Goal: Task Accomplishment & Management: Manage account settings

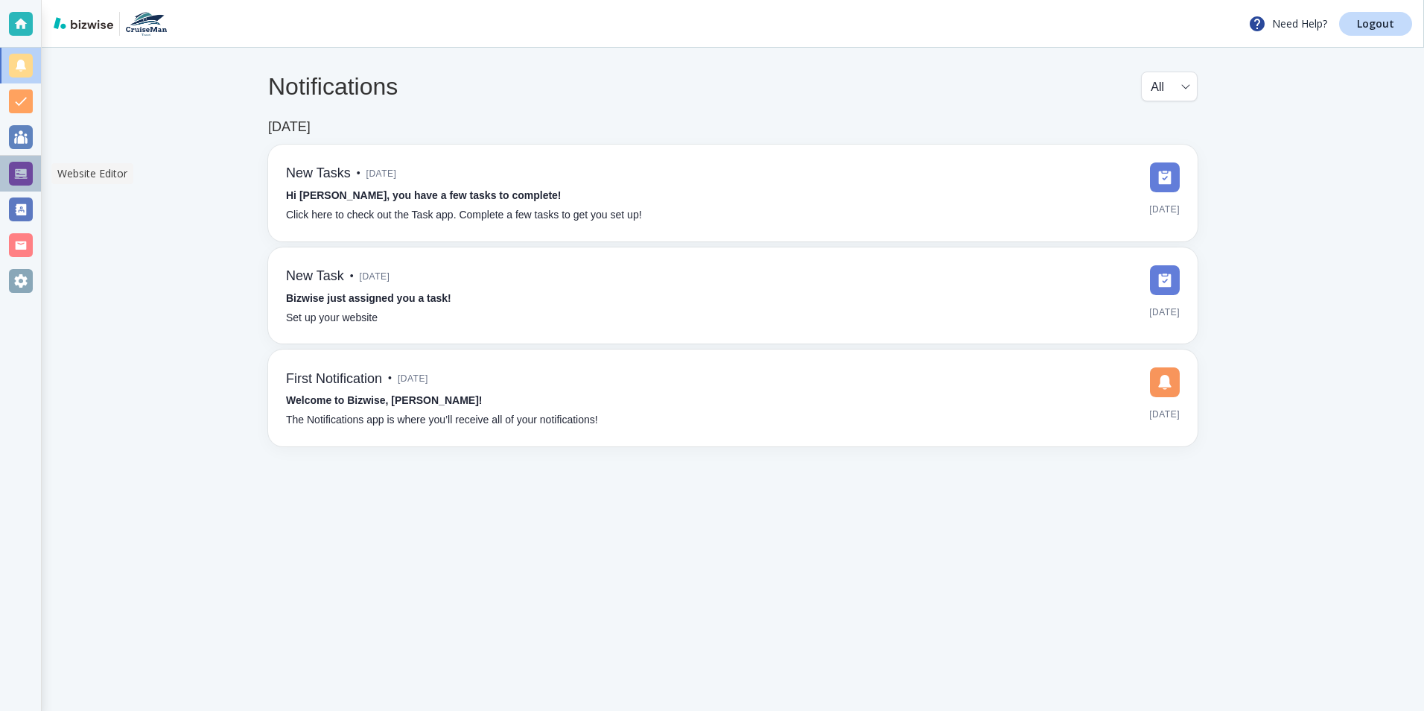
click at [22, 177] on div at bounding box center [21, 174] width 24 height 24
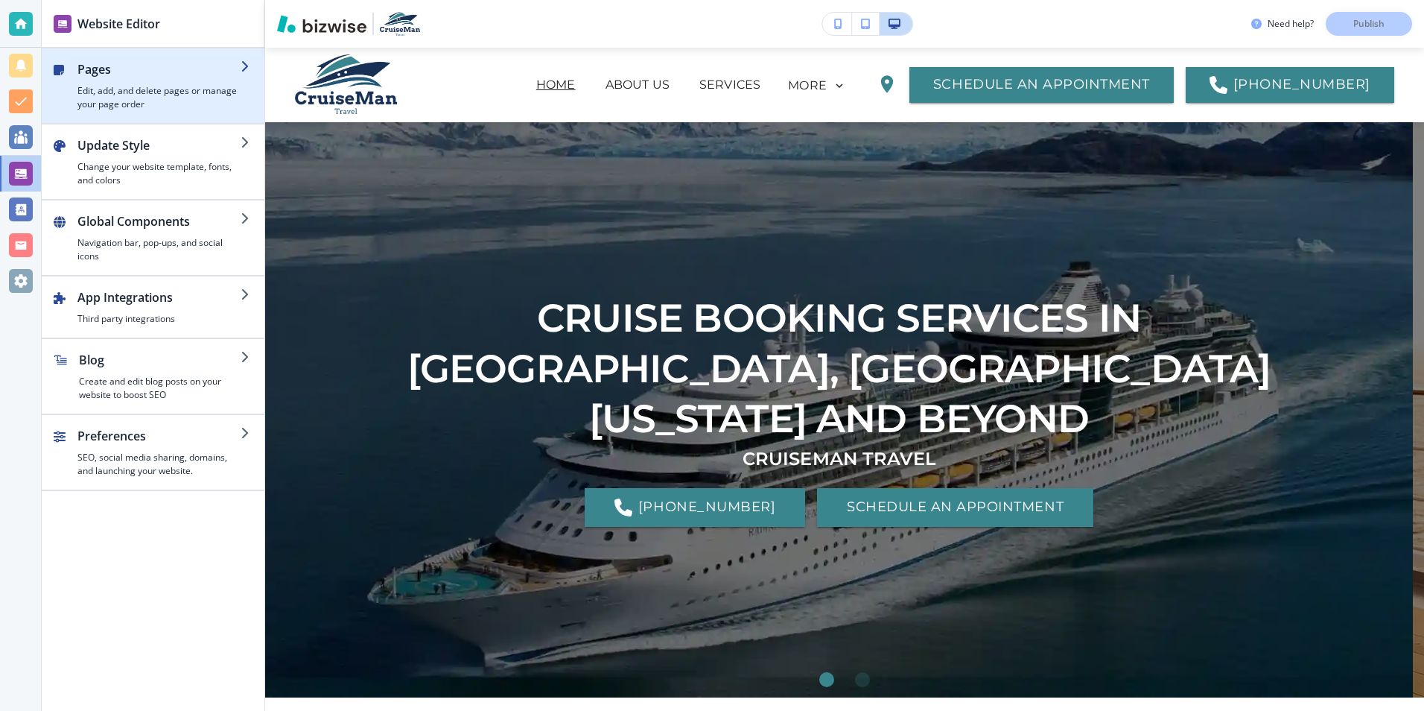
click at [111, 90] on h4 "Edit, add, and delete pages or manage your page order" at bounding box center [158, 97] width 163 height 27
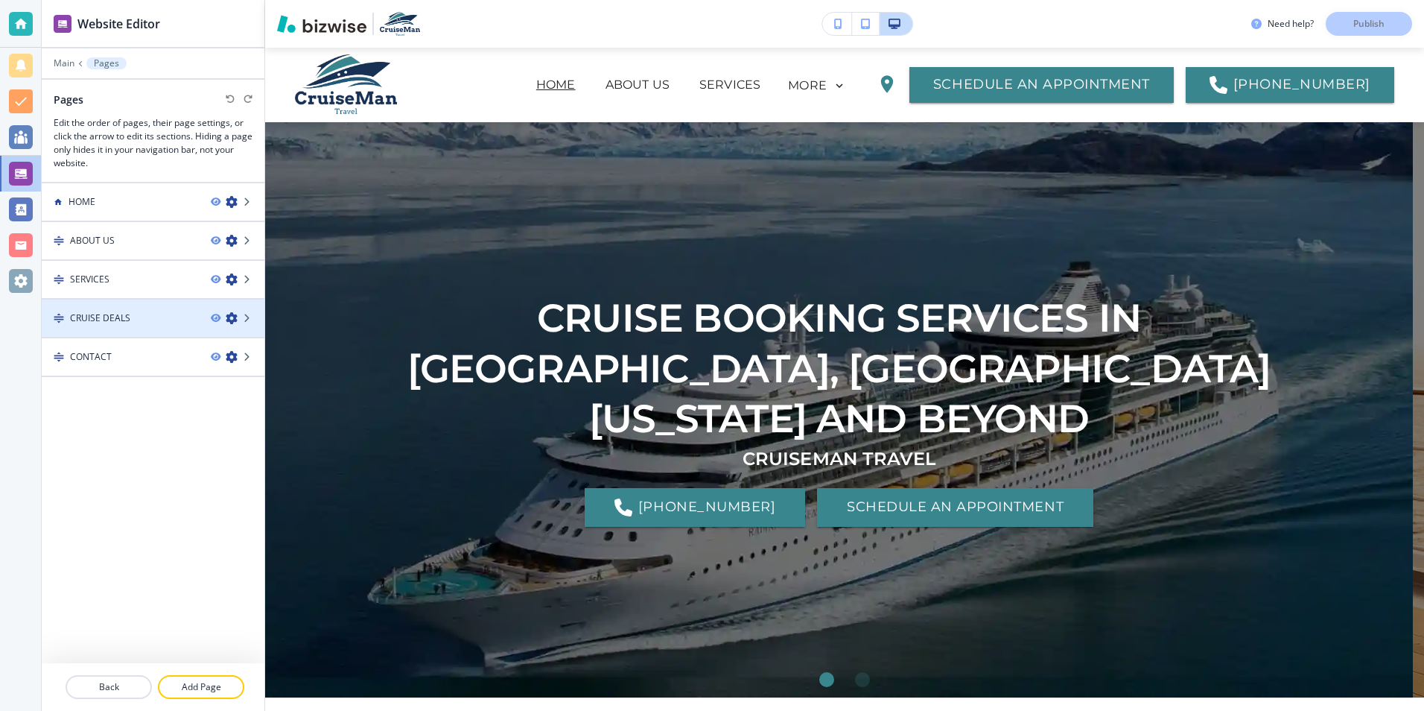
click at [123, 317] on h4 "CRUISE DEALS" at bounding box center [100, 317] width 60 height 13
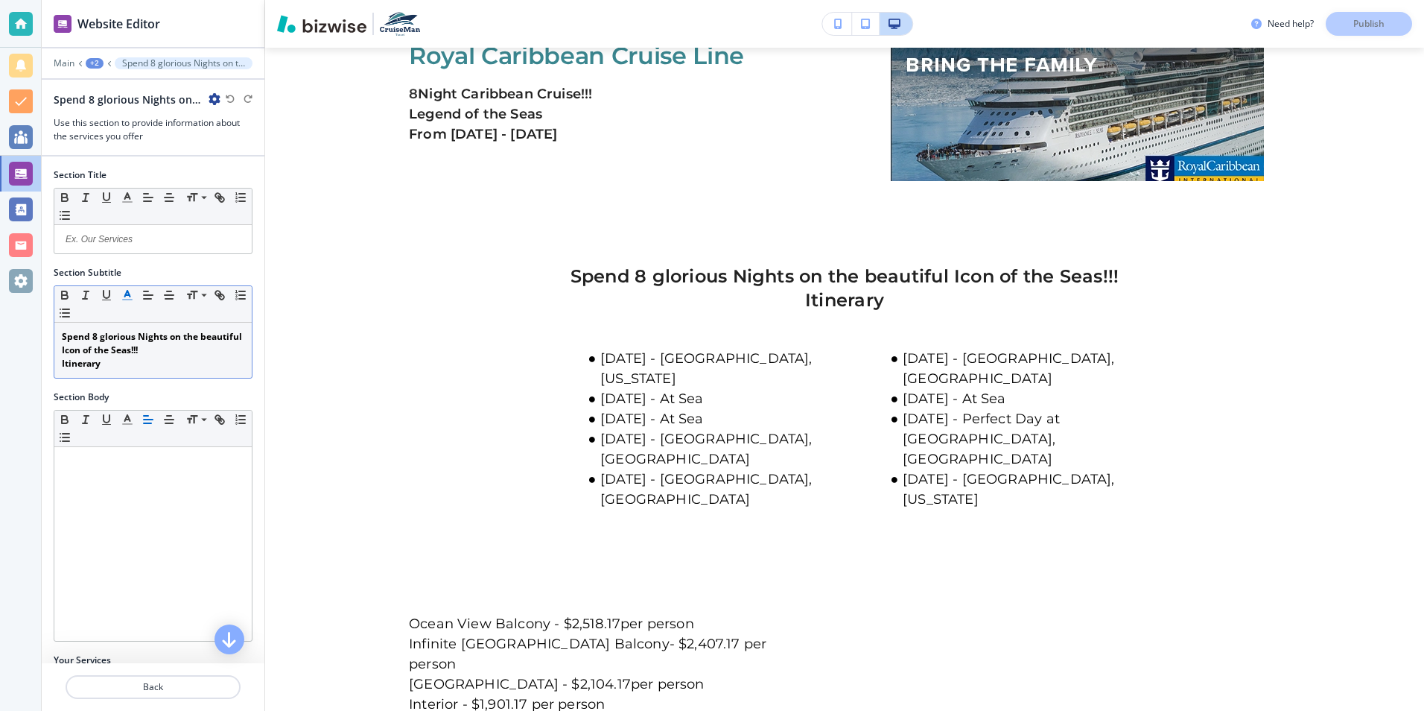
scroll to position [1785, 0]
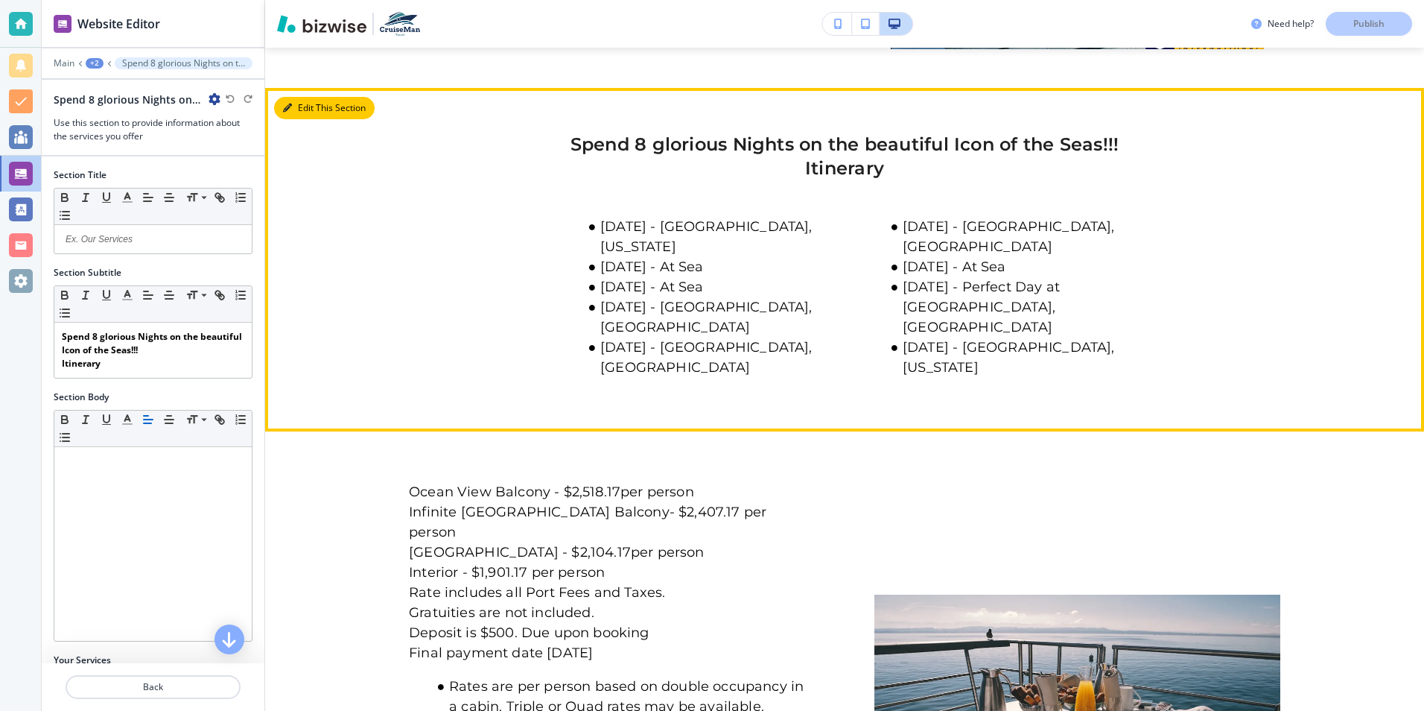
click at [316, 97] on button "Edit This Section" at bounding box center [324, 108] width 101 height 22
click at [308, 97] on button "Edit This Section" at bounding box center [324, 108] width 101 height 22
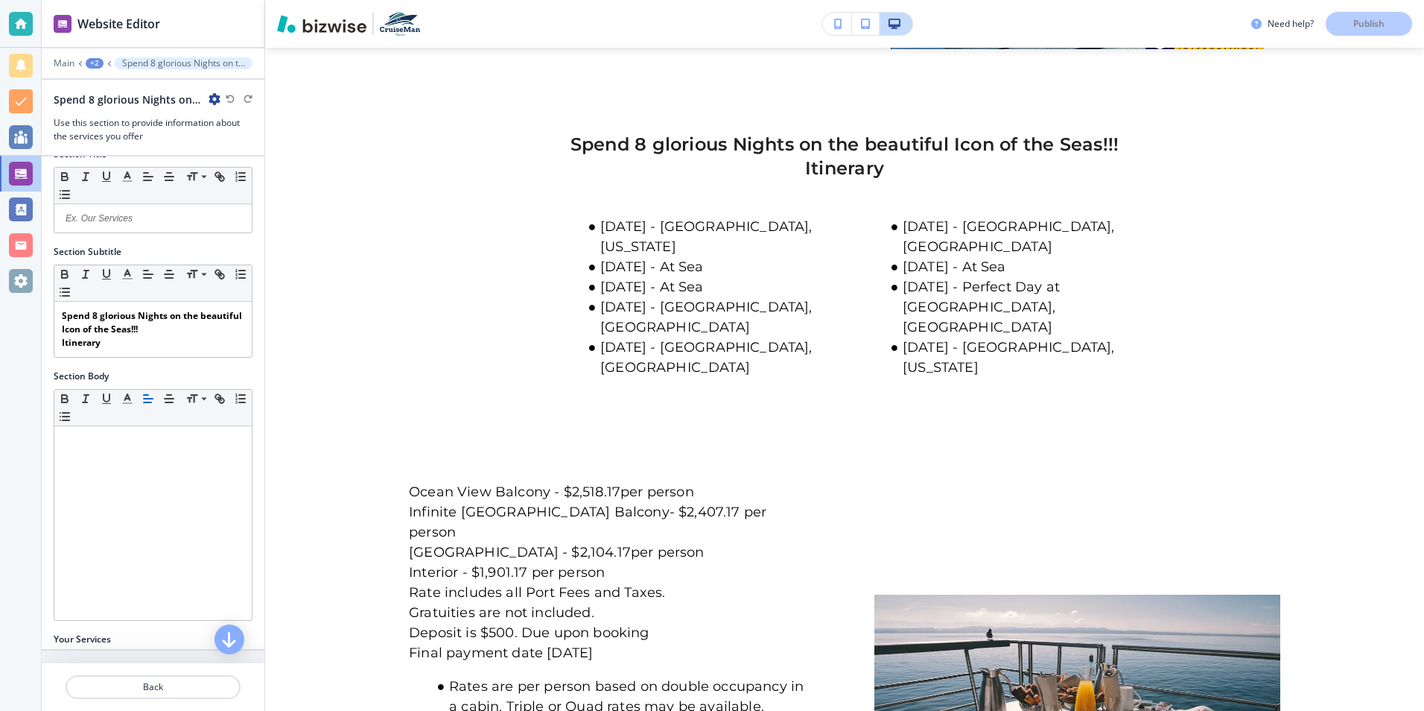
scroll to position [0, 0]
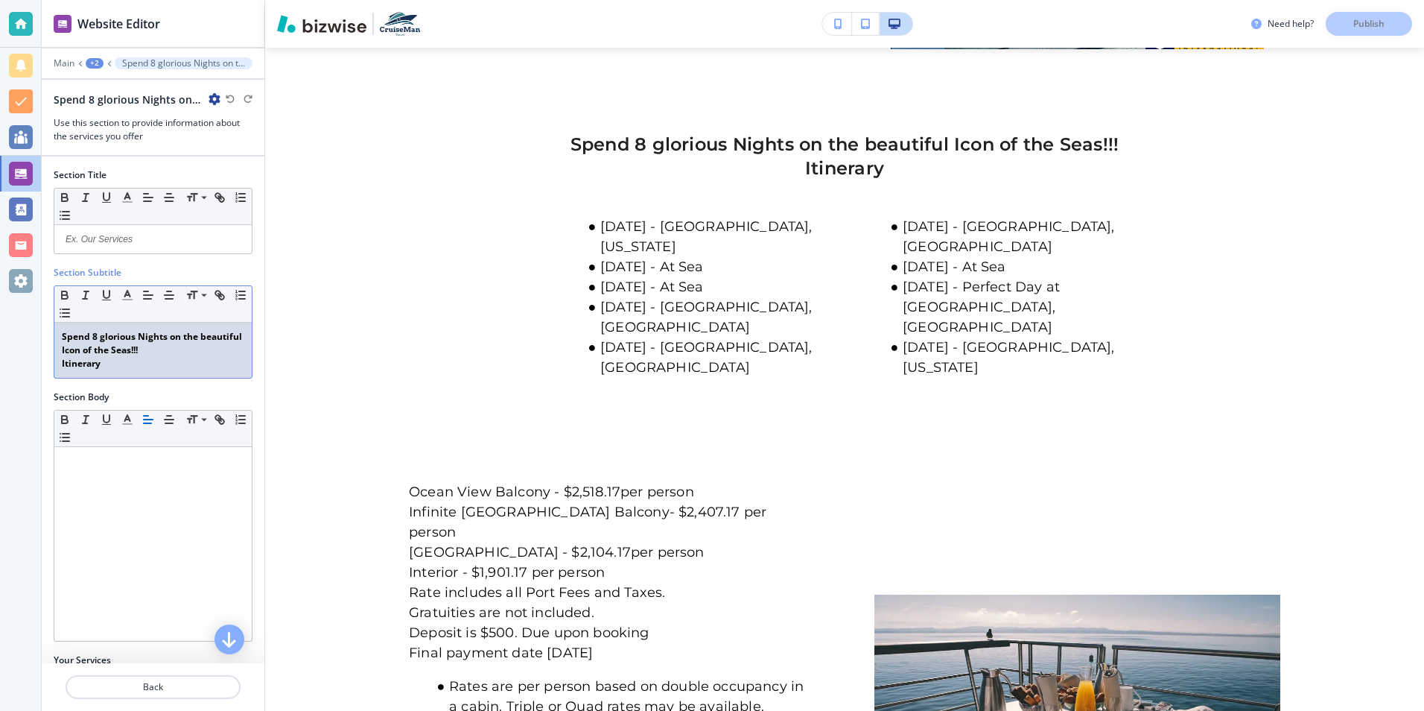
click at [96, 337] on strong "Spend 8 glorious Nights on the beautiful Icon of the Seas!!!" at bounding box center [153, 343] width 183 height 26
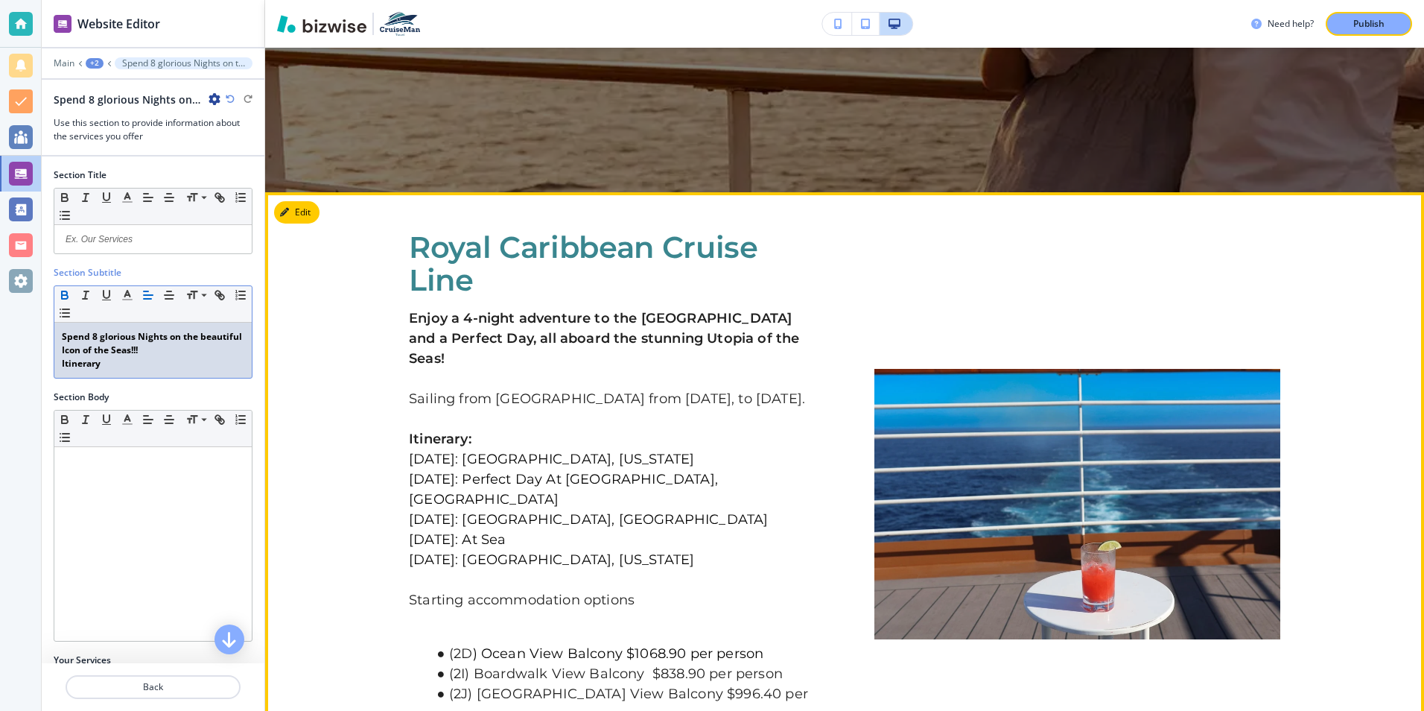
scroll to position [369, 0]
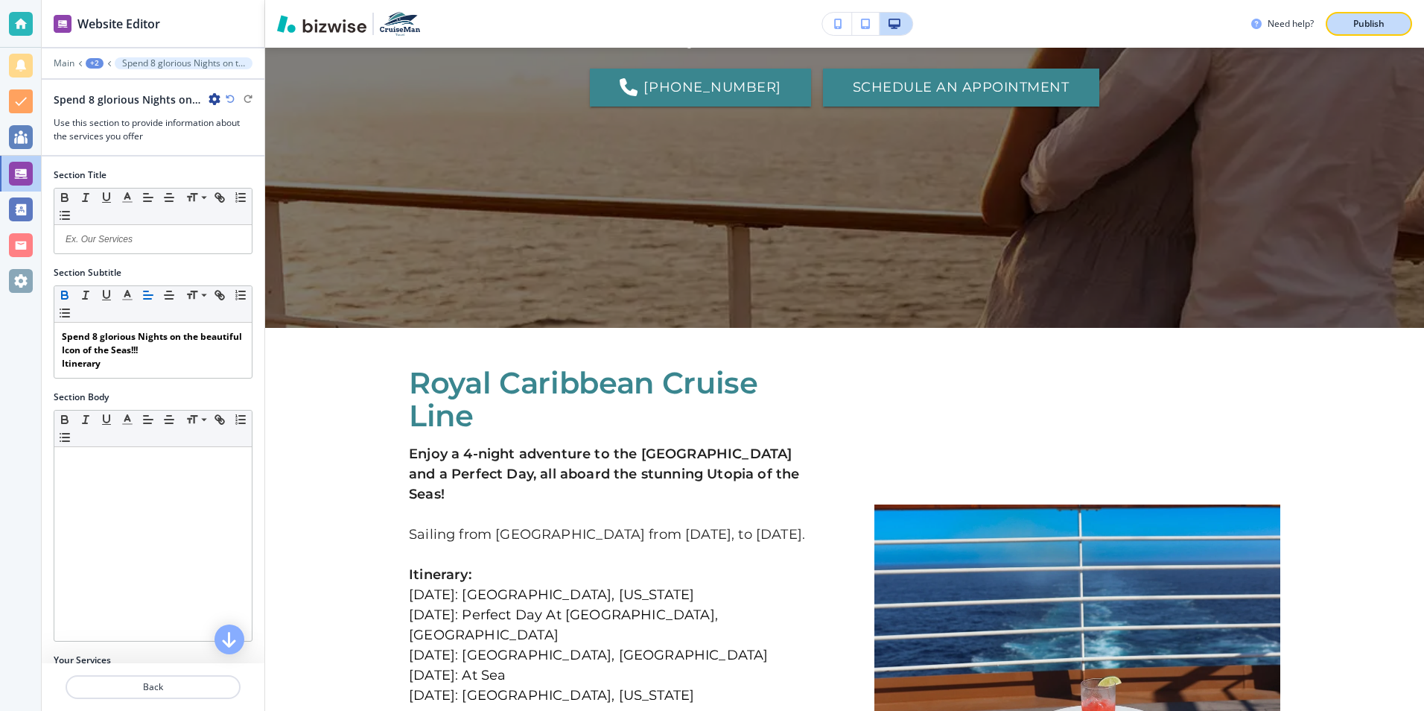
click at [1348, 20] on div "Publish" at bounding box center [1369, 23] width 48 height 13
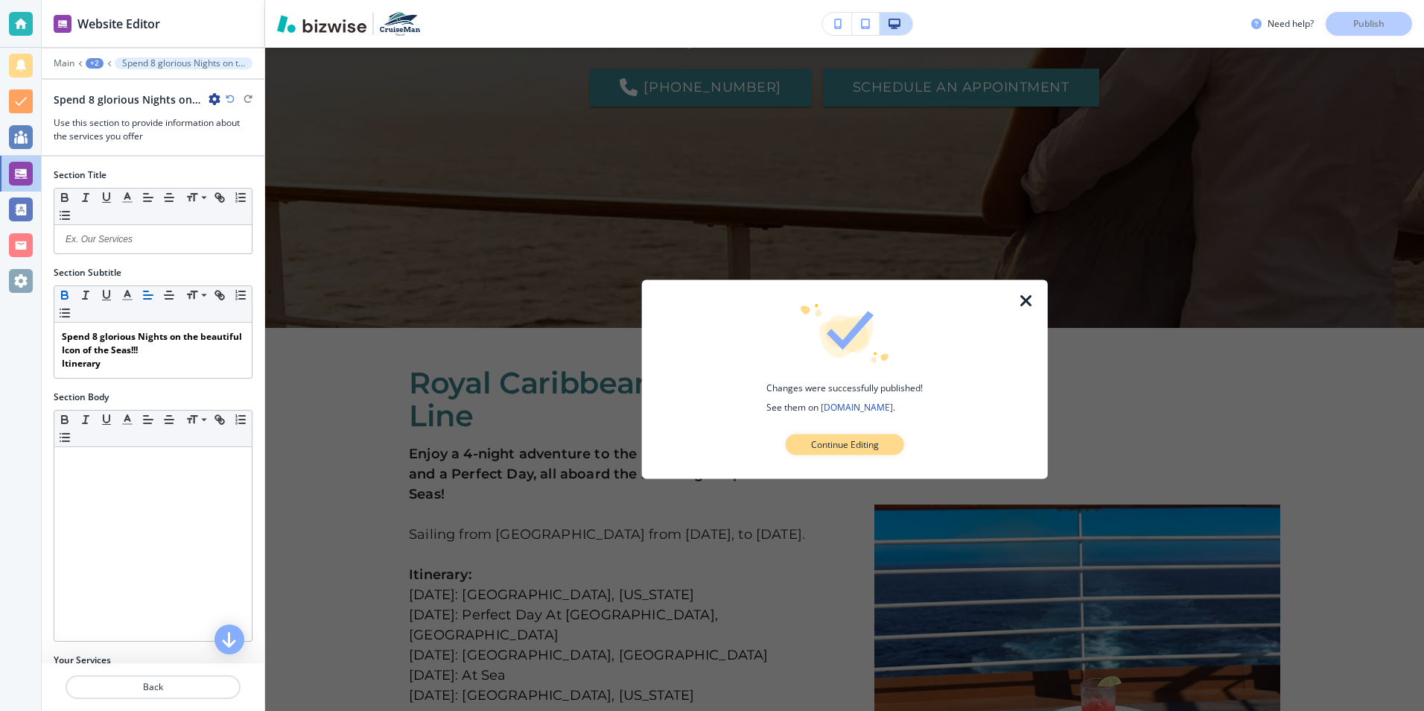
click at [860, 444] on p "Continue Editing" at bounding box center [845, 444] width 68 height 13
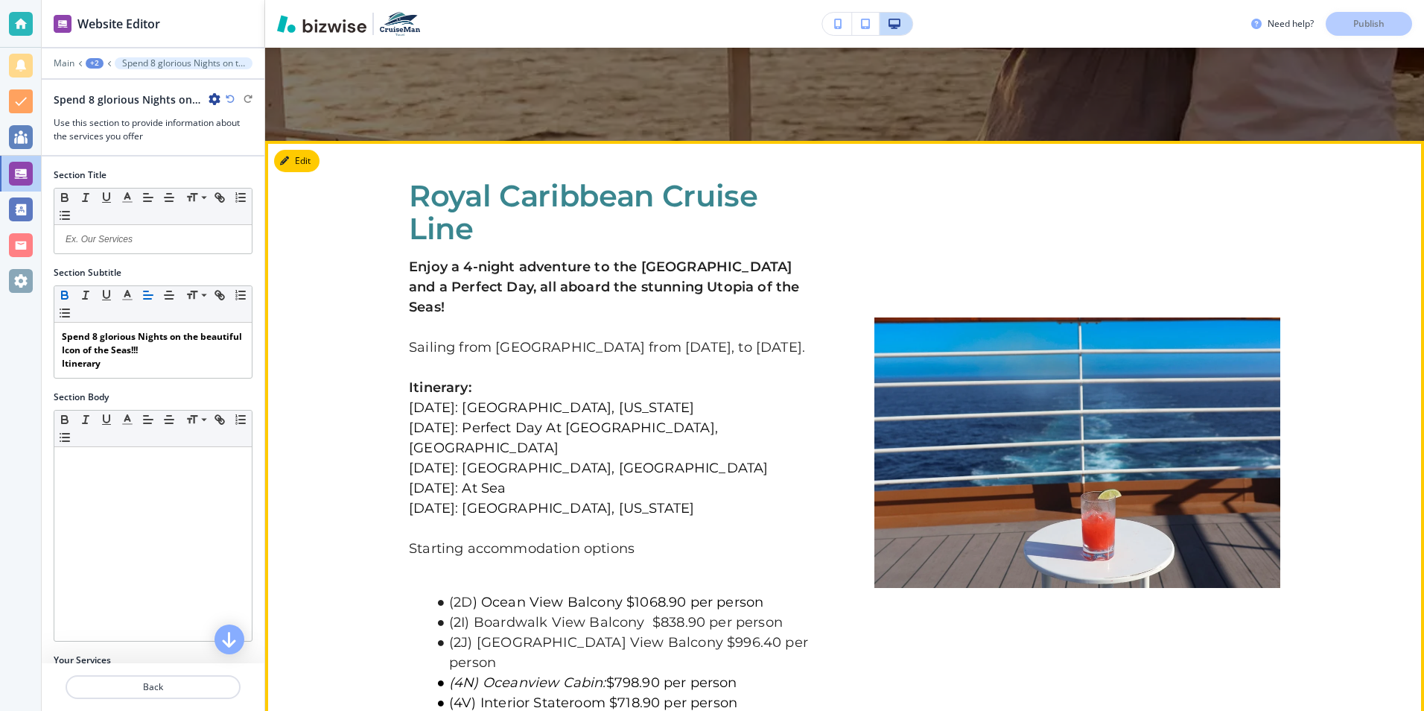
scroll to position [521, 0]
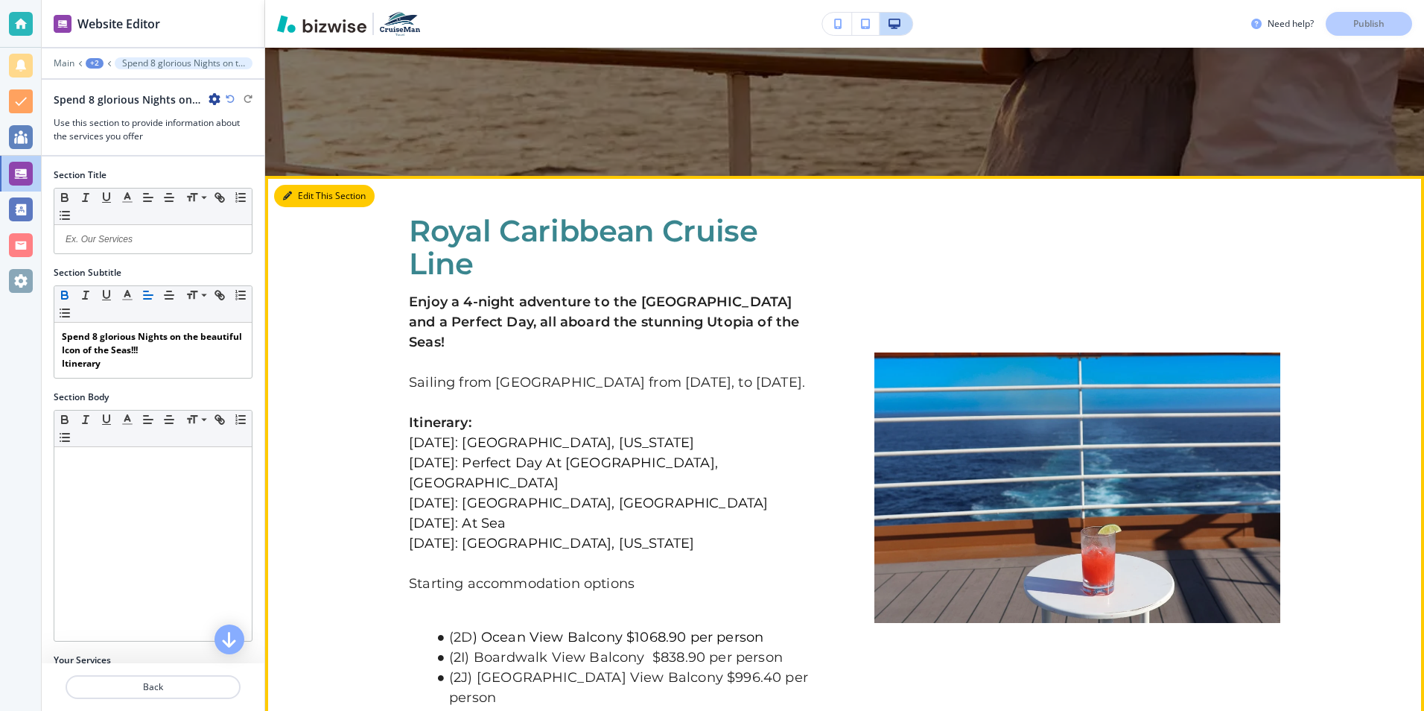
click at [306, 197] on button "Edit This Section" at bounding box center [324, 196] width 101 height 22
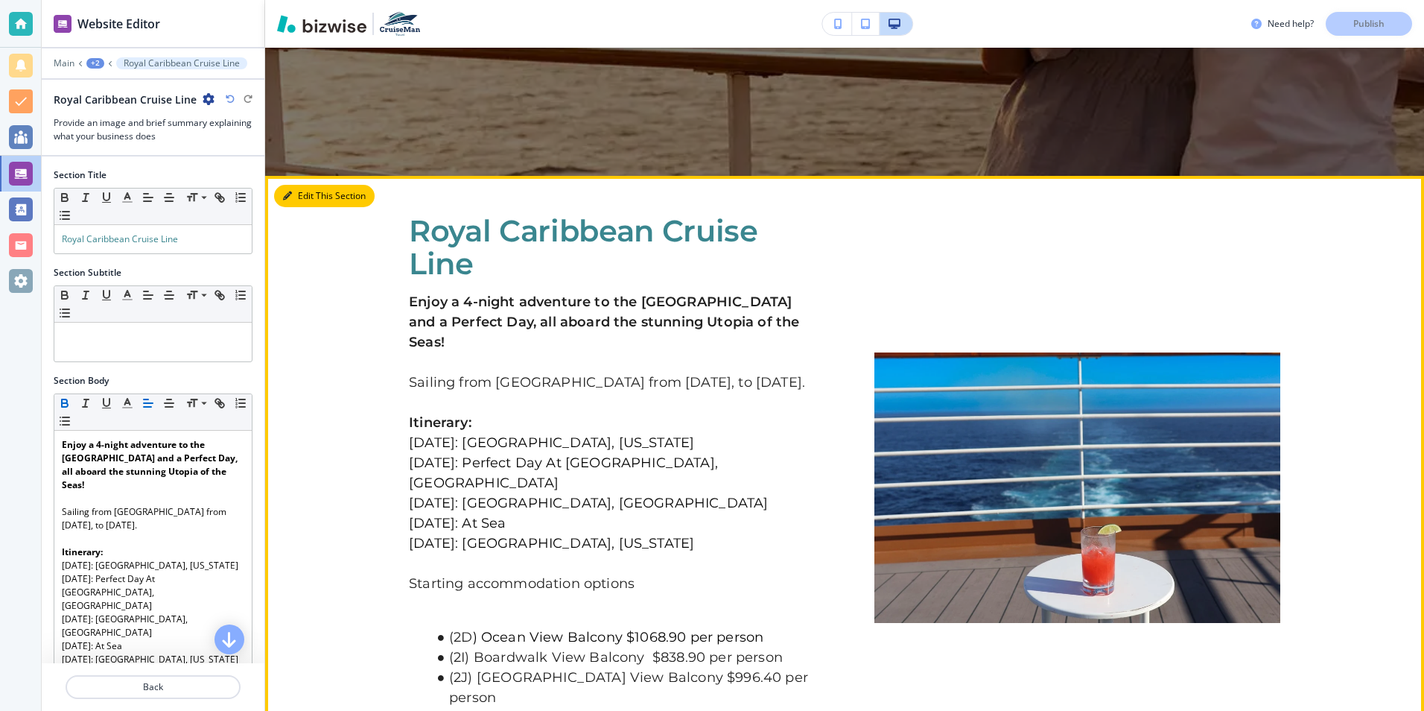
scroll to position [650, 0]
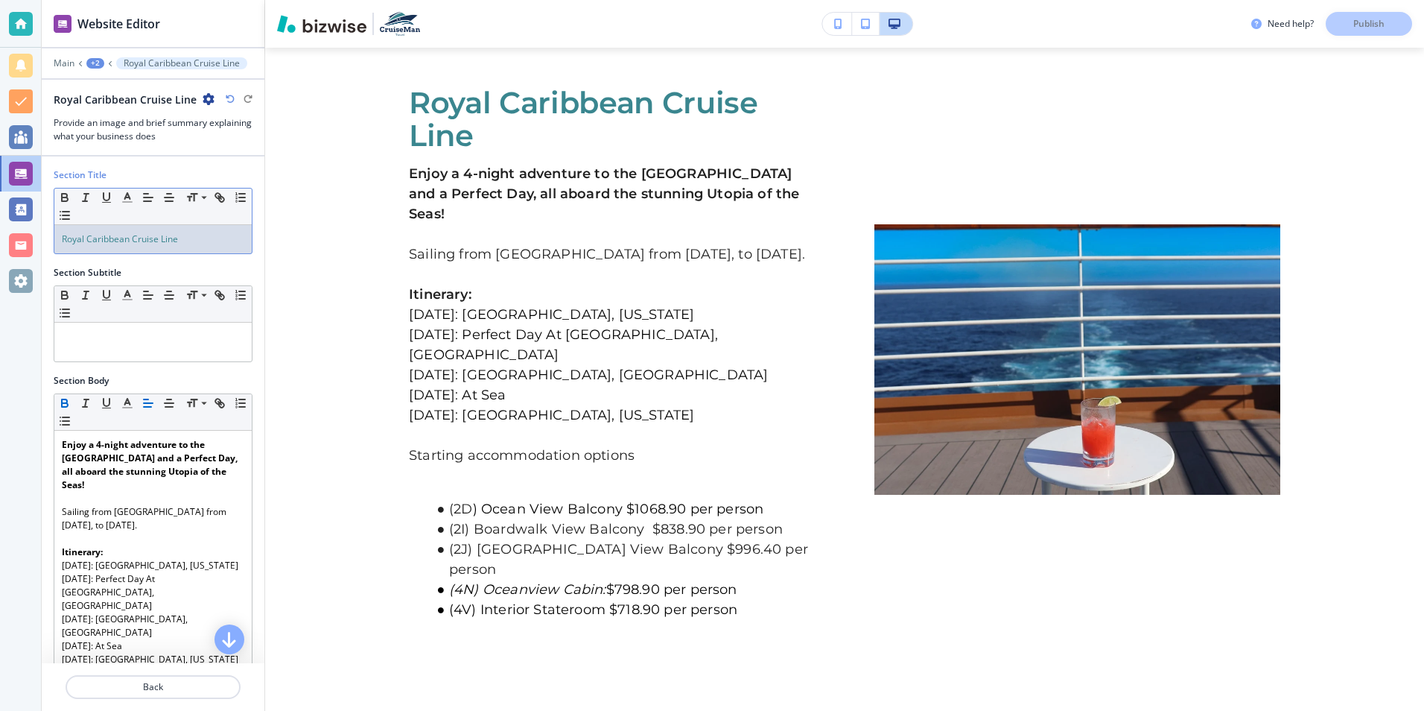
click at [128, 239] on span "Royal Caribbean Cruise Line" at bounding box center [120, 238] width 116 height 13
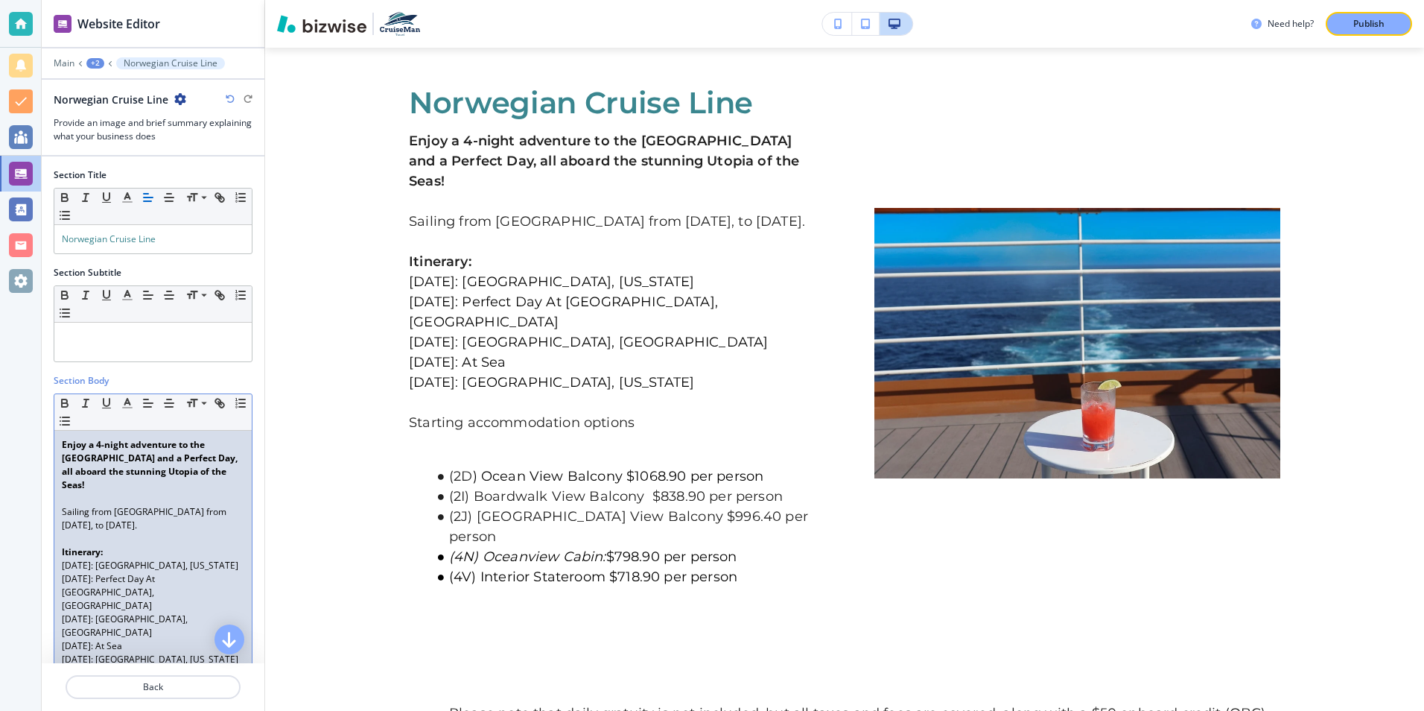
click at [103, 445] on strong "Enjoy a 4-night adventure to the [GEOGRAPHIC_DATA] and a Perfect Day, all aboar…" at bounding box center [151, 464] width 178 height 53
click at [100, 444] on strong "Enjoy a 4-night adventure to the [GEOGRAPHIC_DATA] and a Perfect Day, all aboar…" at bounding box center [151, 464] width 178 height 53
click at [108, 448] on strong "Enjoy an 8-night adventure to the [GEOGRAPHIC_DATA] and a Perfect Day, all aboa…" at bounding box center [151, 464] width 178 height 53
click at [130, 487] on p "Enjoy a 9-night adventure to the [GEOGRAPHIC_DATA] and a Perfect Day, all aboar…" at bounding box center [153, 465] width 183 height 54
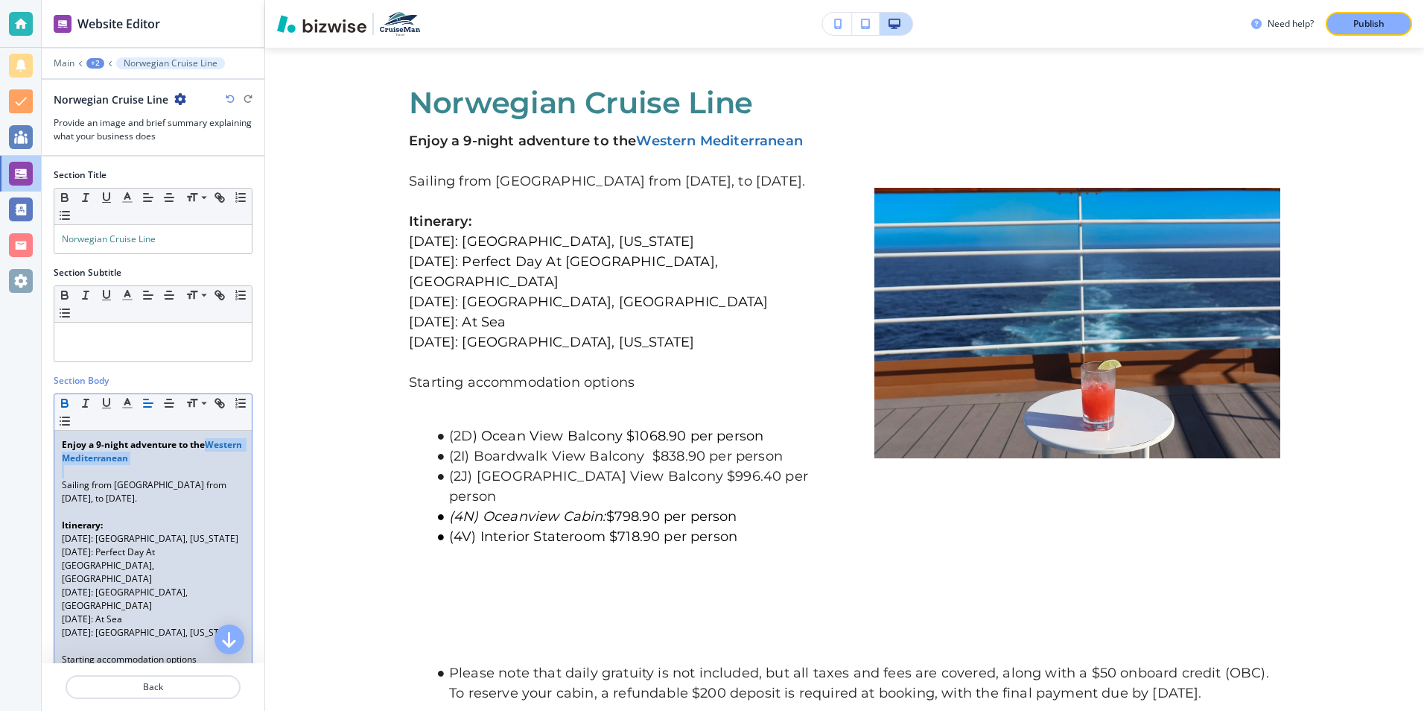
drag, startPoint x: 61, startPoint y: 458, endPoint x: 166, endPoint y: 472, distance: 105.9
click at [166, 472] on div "Enjoy a 9-night adventure to the Western Mediterranean Sailing from [GEOGRAPHIC…" at bounding box center [152, 592] width 197 height 323
click at [129, 403] on line "button" at bounding box center [127, 403] width 4 height 0
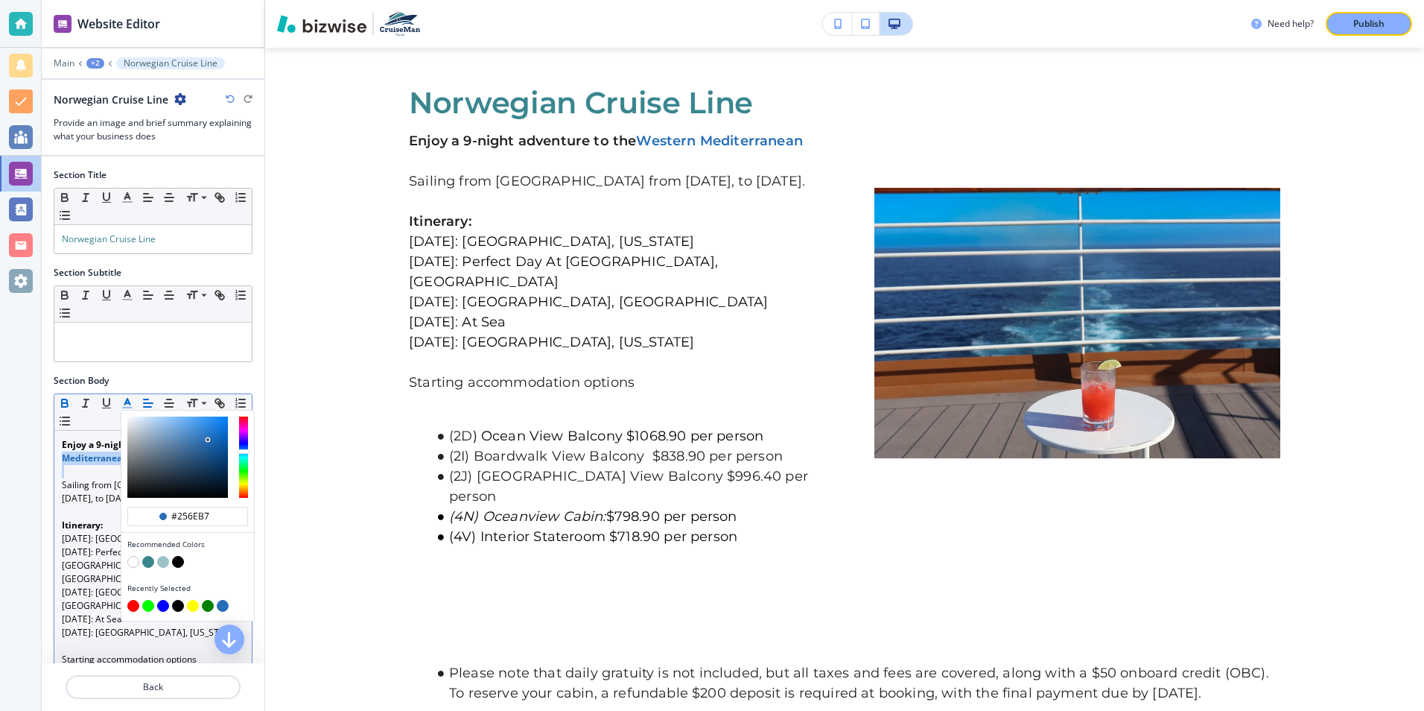
click at [176, 562] on button "button" at bounding box center [178, 562] width 12 height 12
type input "#000000"
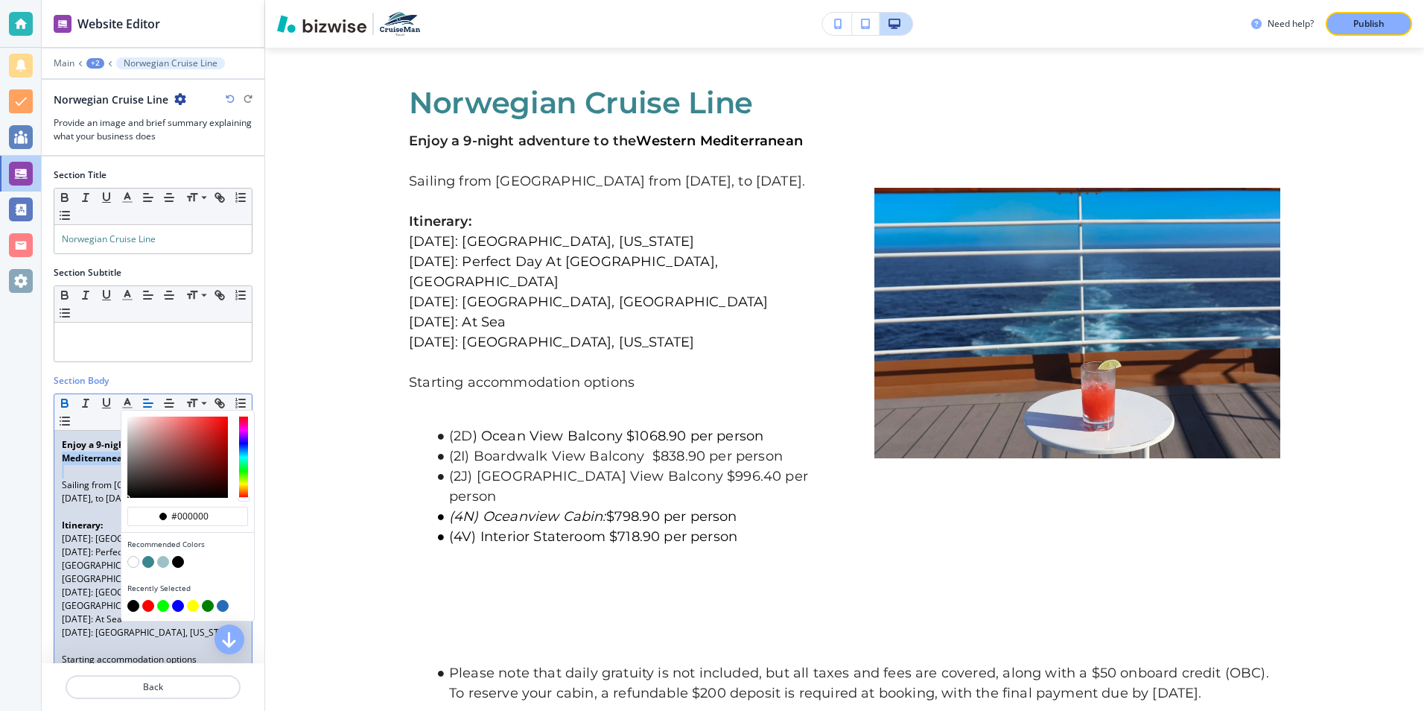
click at [97, 475] on p at bounding box center [153, 471] width 183 height 13
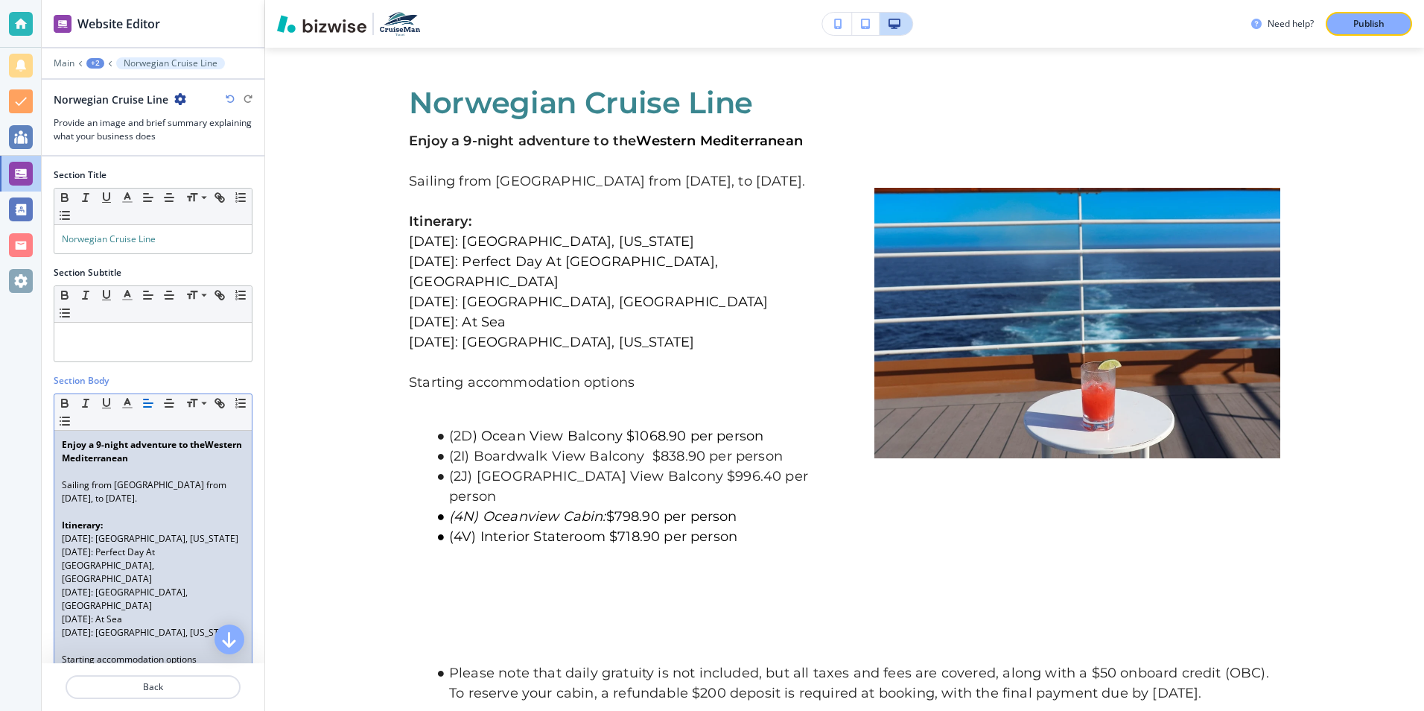
click at [174, 466] on p at bounding box center [153, 471] width 183 height 13
click at [177, 457] on p "Enjoy a 9-night adventure to the [GEOGRAPHIC_DATA]" at bounding box center [153, 451] width 183 height 27
click at [174, 486] on p "Sailing from [GEOGRAPHIC_DATA] from [DATE], to [DATE]." at bounding box center [153, 491] width 183 height 27
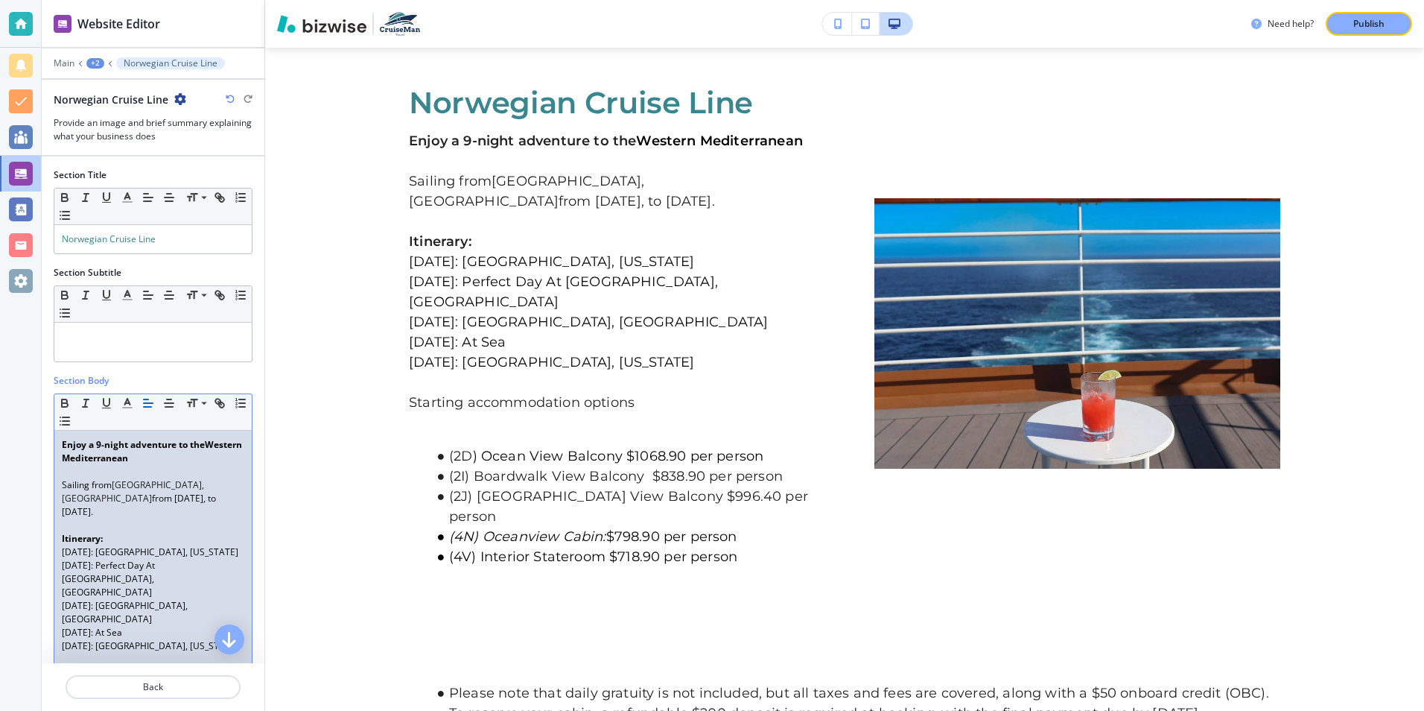
click at [105, 503] on p "Sailing from [GEOGRAPHIC_DATA], [GEOGRAPHIC_DATA] from [DATE], to [DATE]." at bounding box center [153, 498] width 183 height 40
click at [92, 496] on p "Sailing from [GEOGRAPHIC_DATA], [GEOGRAPHIC_DATA] from [DATE], to [DATE]." at bounding box center [153, 498] width 183 height 40
click at [197, 500] on p "Sailing from [GEOGRAPHIC_DATA], [GEOGRAPHIC_DATA] from [DATE], to [DATE]." at bounding box center [153, 498] width 183 height 40
click at [200, 499] on p "Sailing from [GEOGRAPHIC_DATA], [GEOGRAPHIC_DATA] from [DATE], to [DATE]." at bounding box center [153, 498] width 183 height 40
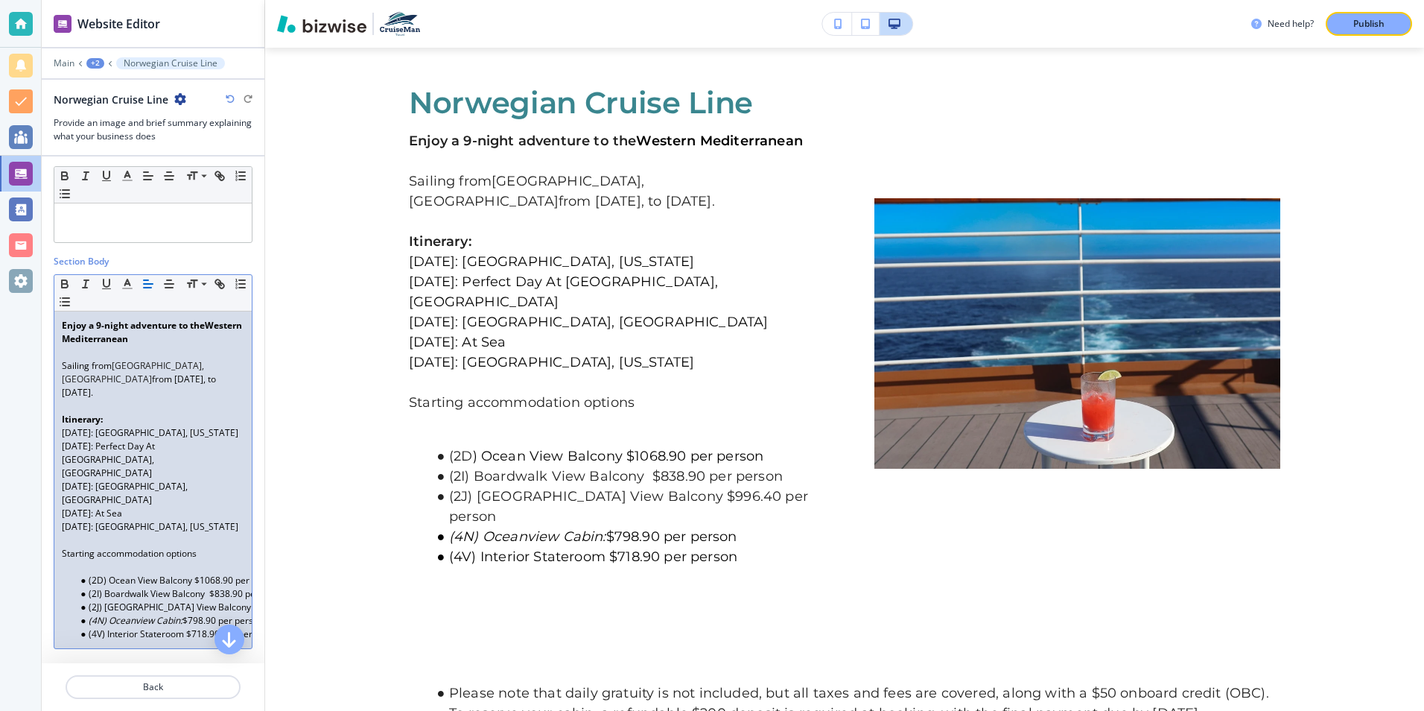
scroll to position [149, 0]
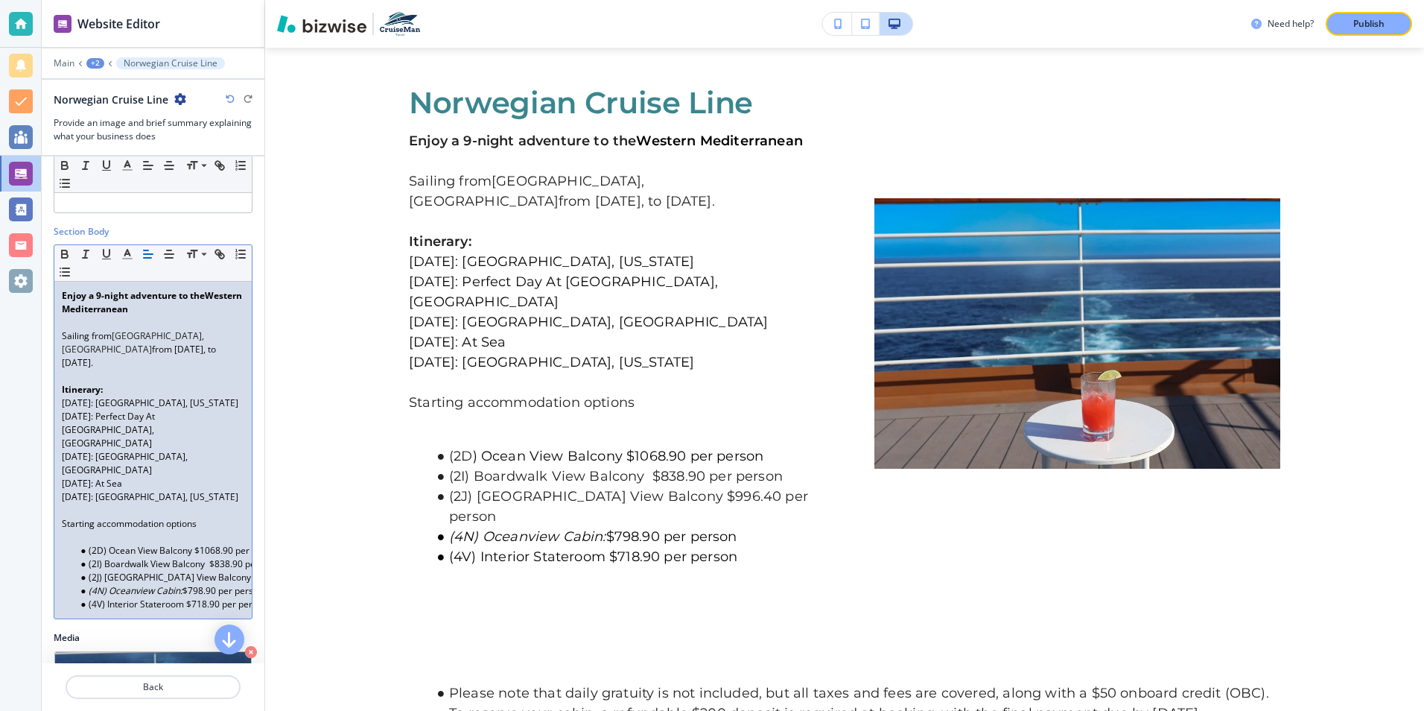
click at [112, 396] on span "[DATE]: [GEOGRAPHIC_DATA], [US_STATE]" at bounding box center [150, 402] width 177 height 13
click at [211, 396] on p "[DATE]: [GEOGRAPHIC_DATA], [US_STATE]" at bounding box center [153, 402] width 183 height 13
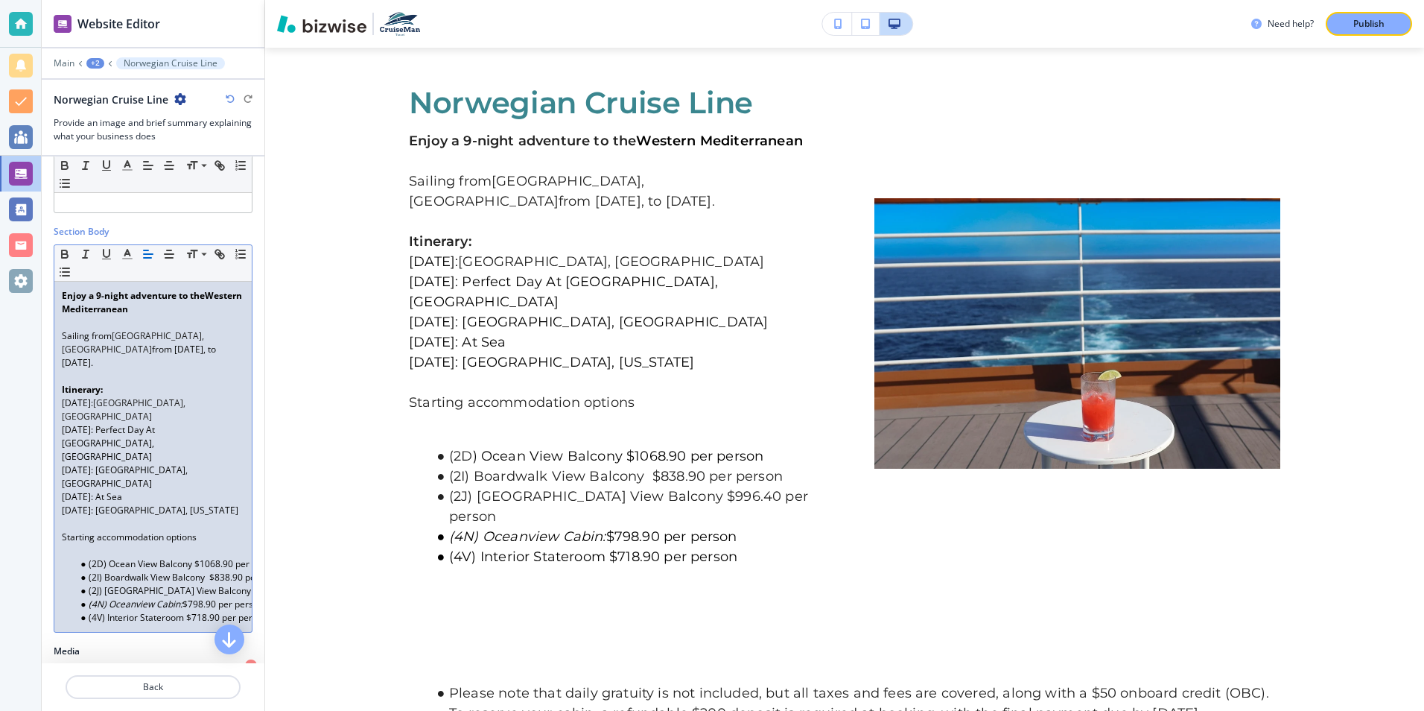
click at [118, 423] on span "[DATE]: Perfect Day At [GEOGRAPHIC_DATA], [GEOGRAPHIC_DATA]" at bounding box center [109, 442] width 95 height 39
click at [117, 423] on p "[DATE]:: Perfect Day At [GEOGRAPHIC_DATA], [GEOGRAPHIC_DATA]" at bounding box center [153, 443] width 183 height 40
click at [116, 463] on span "[DATE]: [GEOGRAPHIC_DATA], [GEOGRAPHIC_DATA]" at bounding box center [126, 476] width 128 height 26
click at [188, 463] on p "[DATE]: [GEOGRAPHIC_DATA], [GEOGRAPHIC_DATA]" at bounding box center [153, 476] width 183 height 27
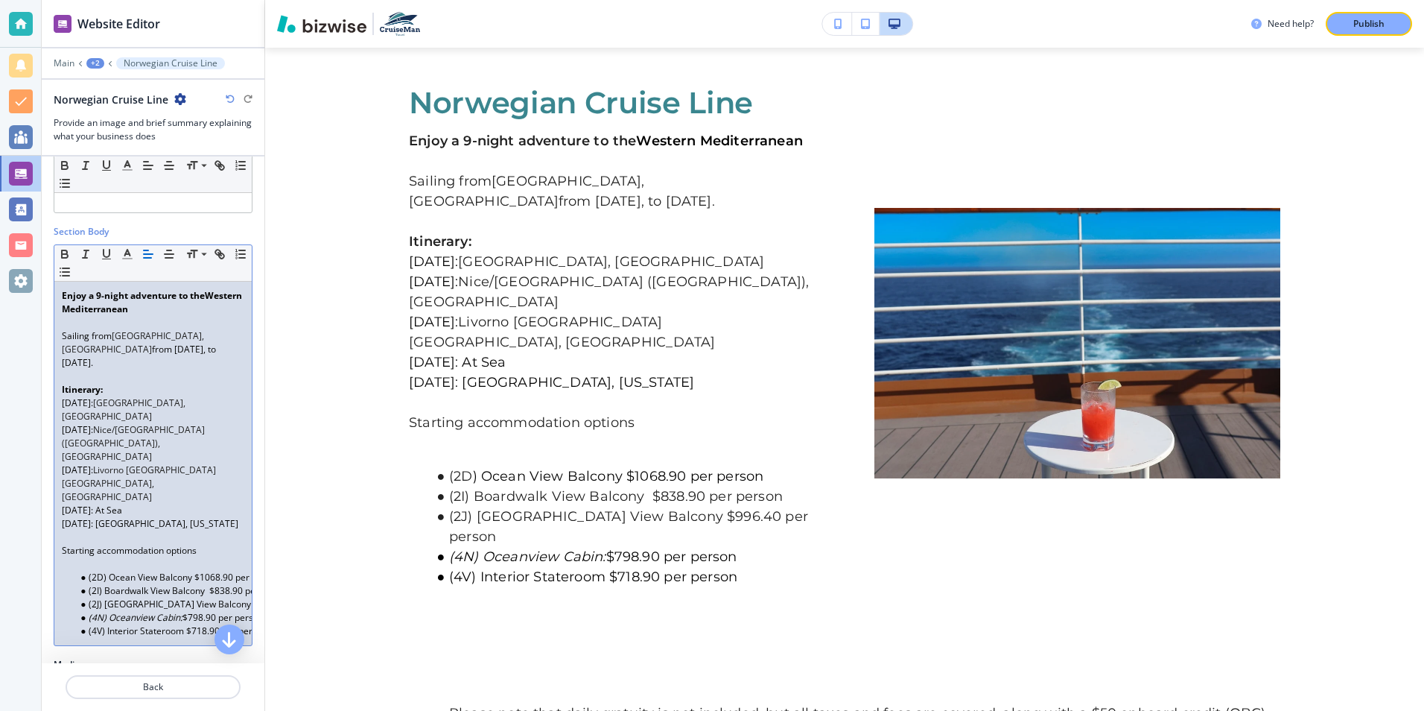
click at [117, 504] on span "[DATE]: At Sea" at bounding box center [92, 510] width 60 height 13
click at [137, 504] on p "[DATE]: At Sea" at bounding box center [153, 510] width 183 height 13
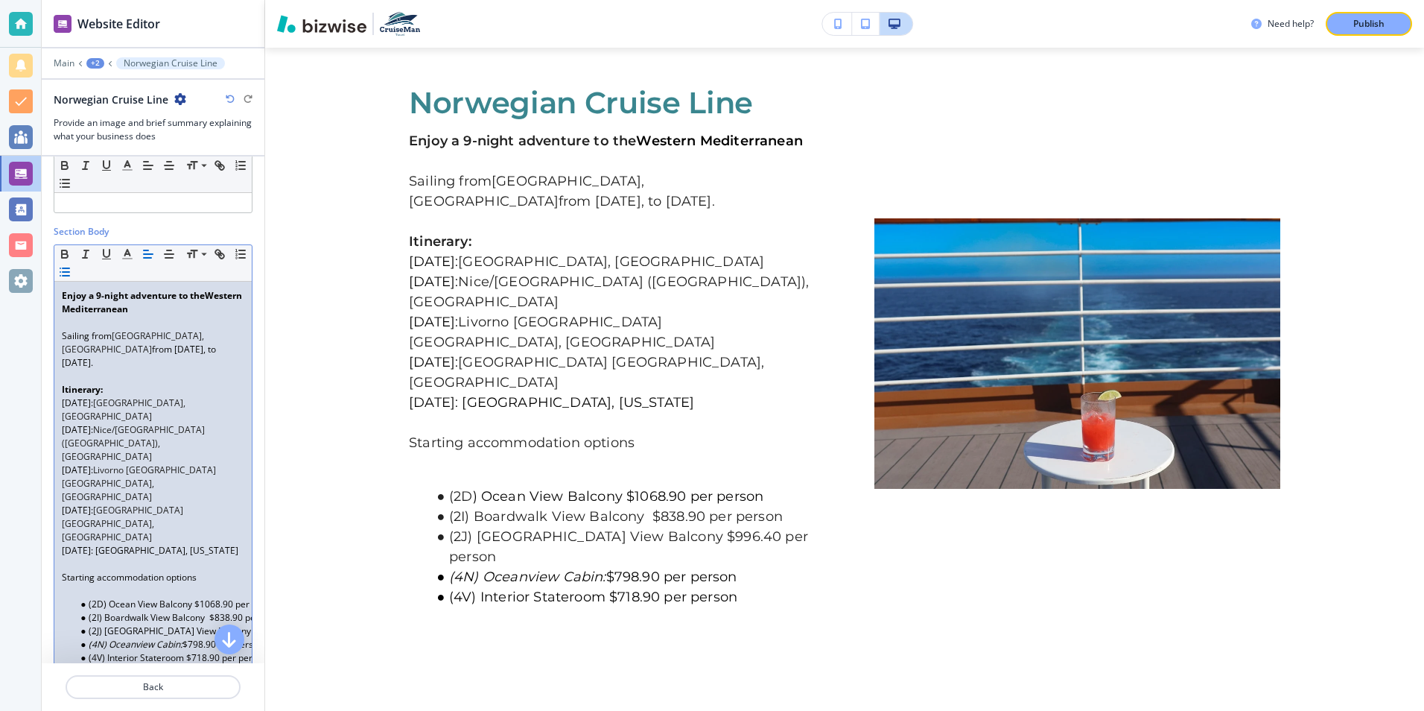
click at [118, 544] on span "[DATE]: [GEOGRAPHIC_DATA], [US_STATE]" at bounding box center [150, 550] width 177 height 13
click at [206, 544] on p "[DATE]: [GEOGRAPHIC_DATA], [US_STATE]" at bounding box center [153, 550] width 183 height 13
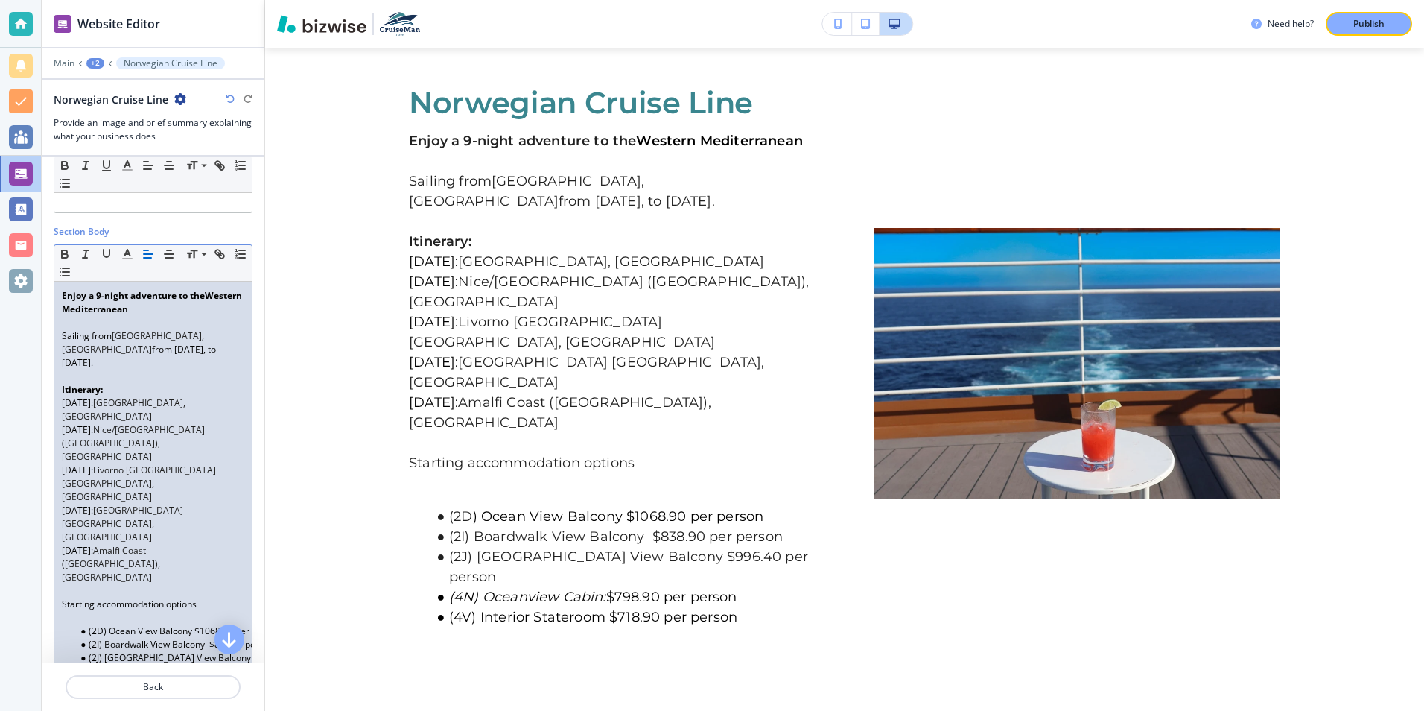
click at [79, 584] on p at bounding box center [153, 590] width 183 height 13
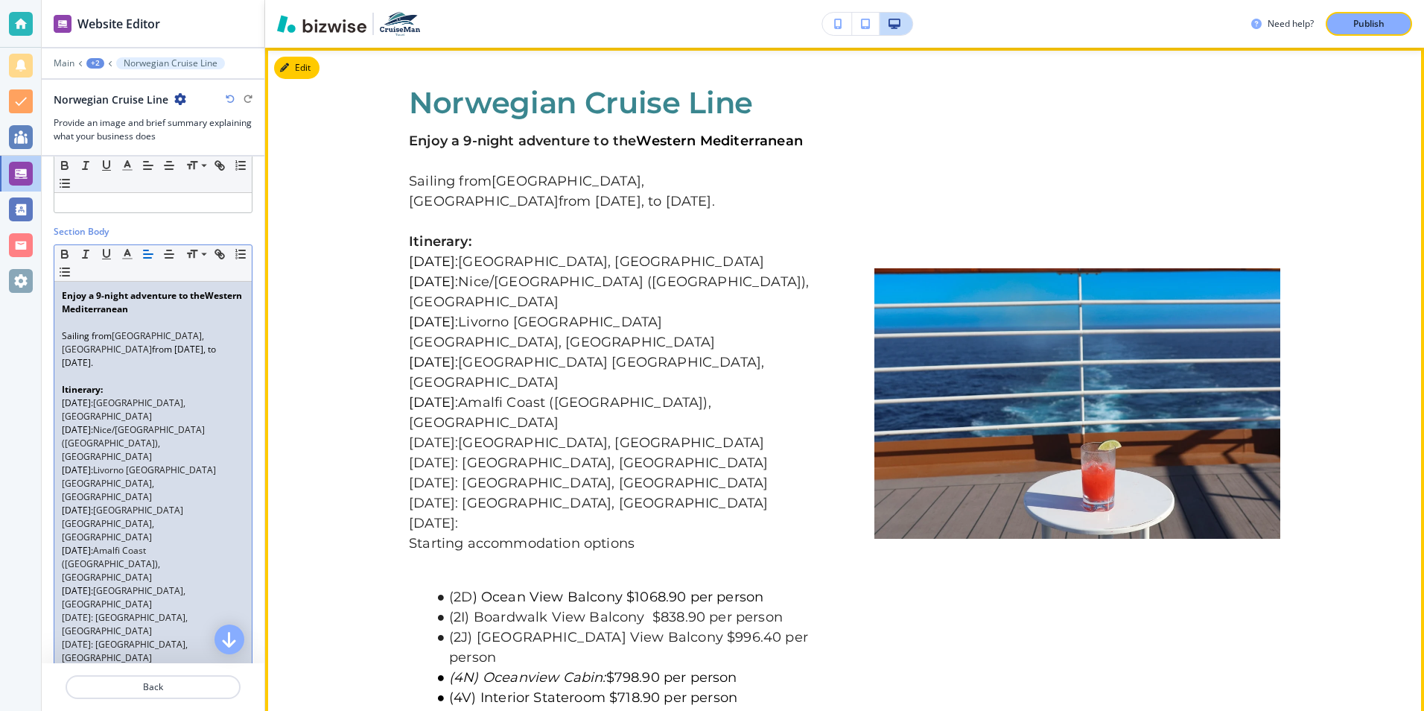
click at [492, 513] on p "[DATE]:" at bounding box center [612, 523] width 406 height 20
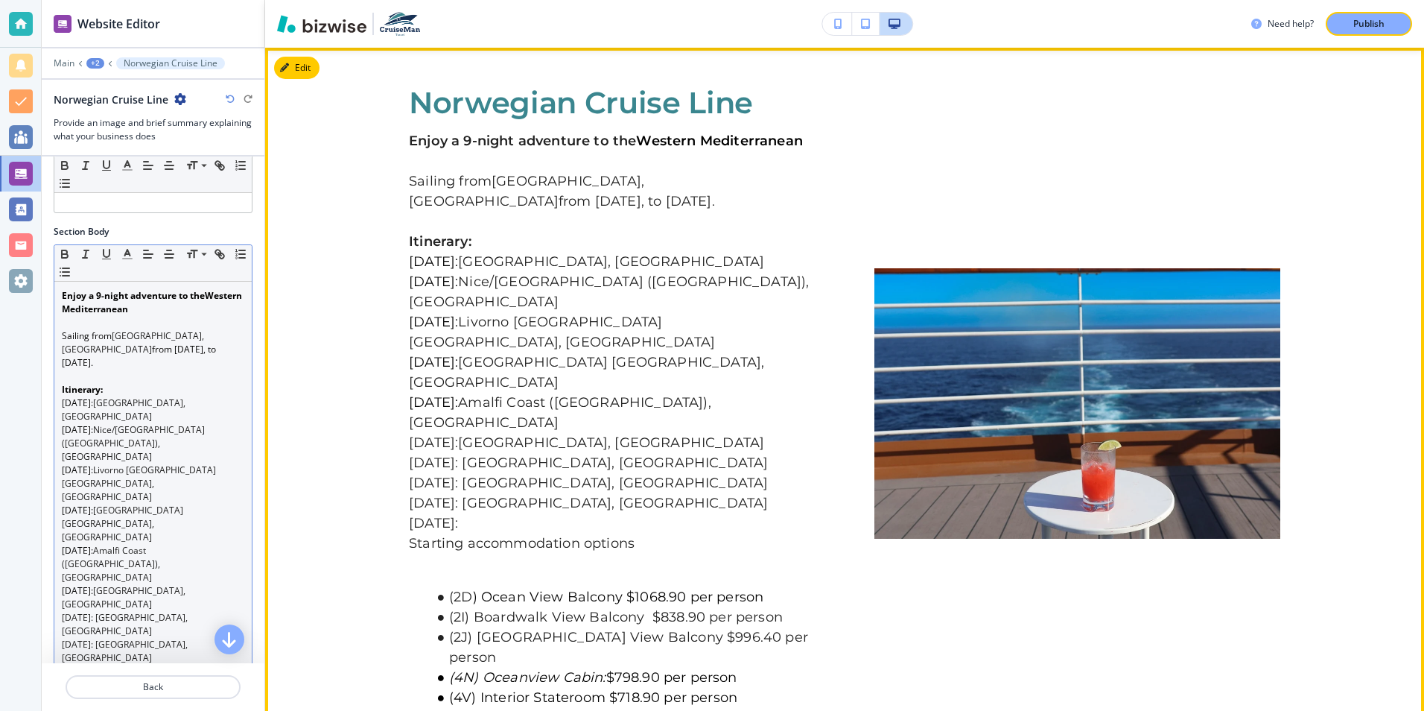
click at [486, 513] on p "[DATE]:" at bounding box center [612, 523] width 406 height 20
click at [480, 513] on p "[DATE]:" at bounding box center [612, 523] width 406 height 20
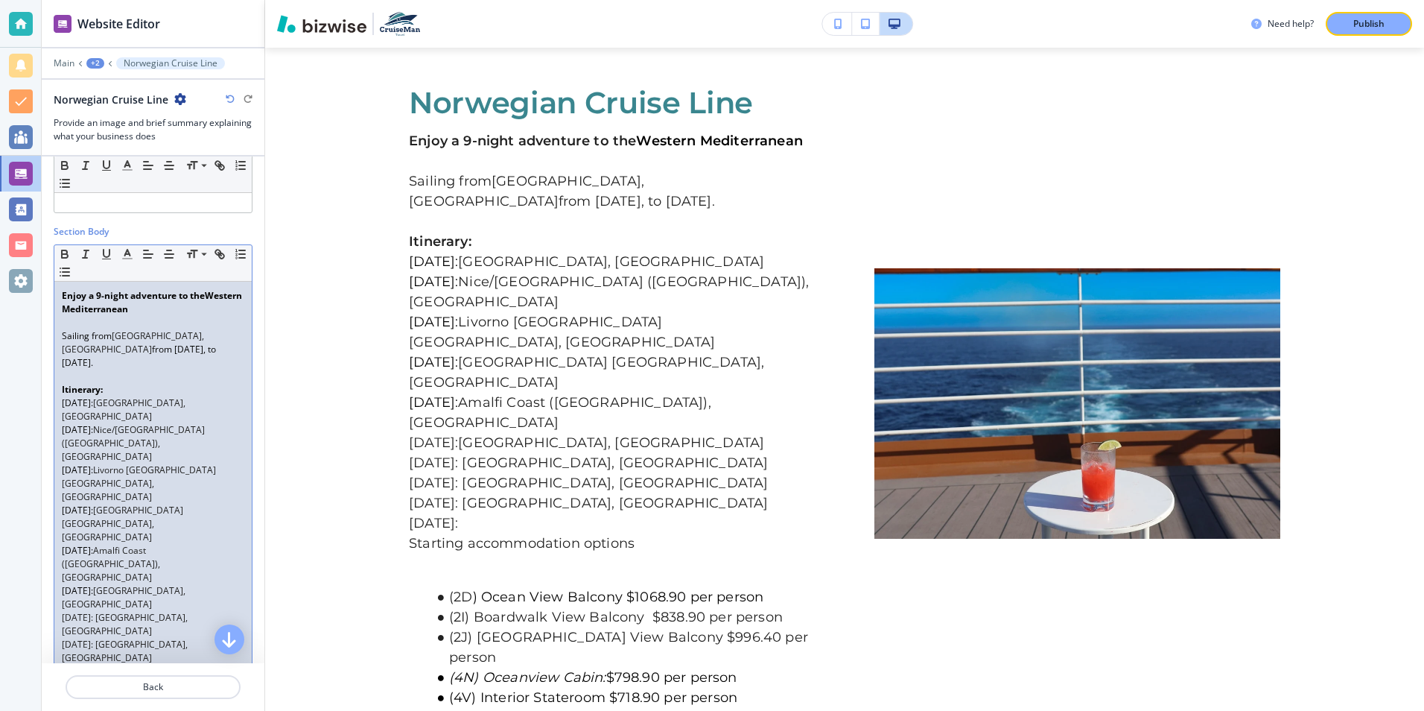
click at [135, 691] on p "[DATE]:" at bounding box center [153, 697] width 183 height 13
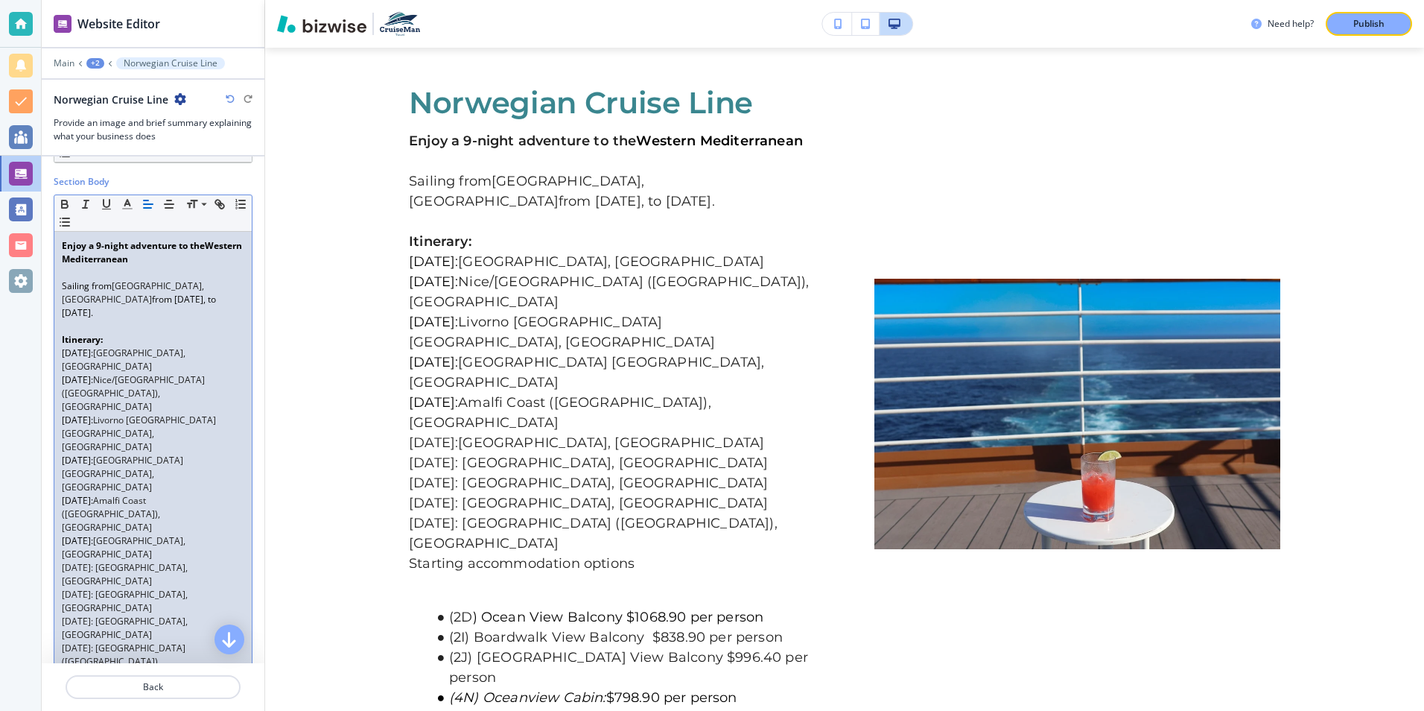
scroll to position [223, 0]
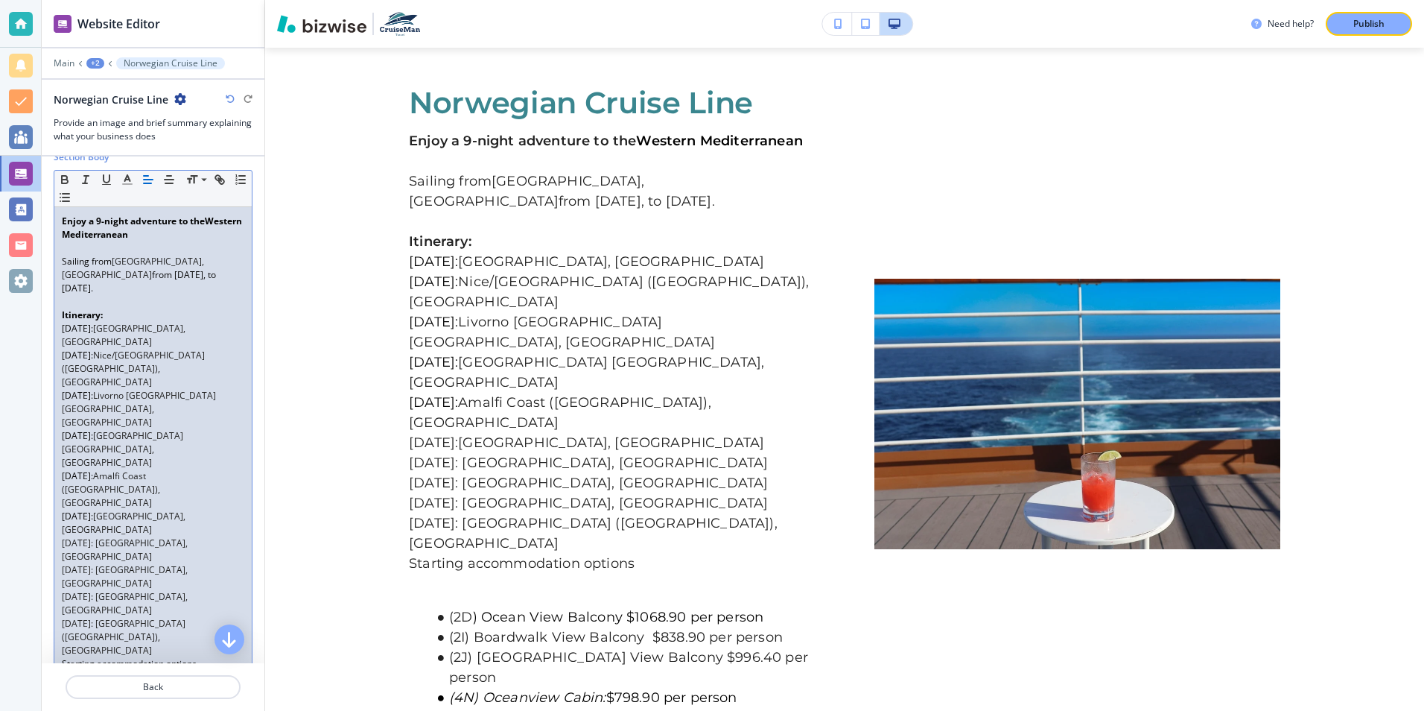
click at [104, 684] on span ") Ocean View Balcony $1068.90 per person" at bounding box center [192, 690] width 177 height 13
click at [213, 684] on span "Ocean View Balcony $1068.90 per person" at bounding box center [175, 690] width 172 height 13
click at [237, 697] on li "(2I) Boardwalk View Balcony $838.90 per person" at bounding box center [159, 703] width 169 height 13
click at [237, 501] on div "Enjoy a 9-night adventure to the Western Mediterranean Sailing from [GEOGRAPHIC…" at bounding box center [152, 482] width 197 height 551
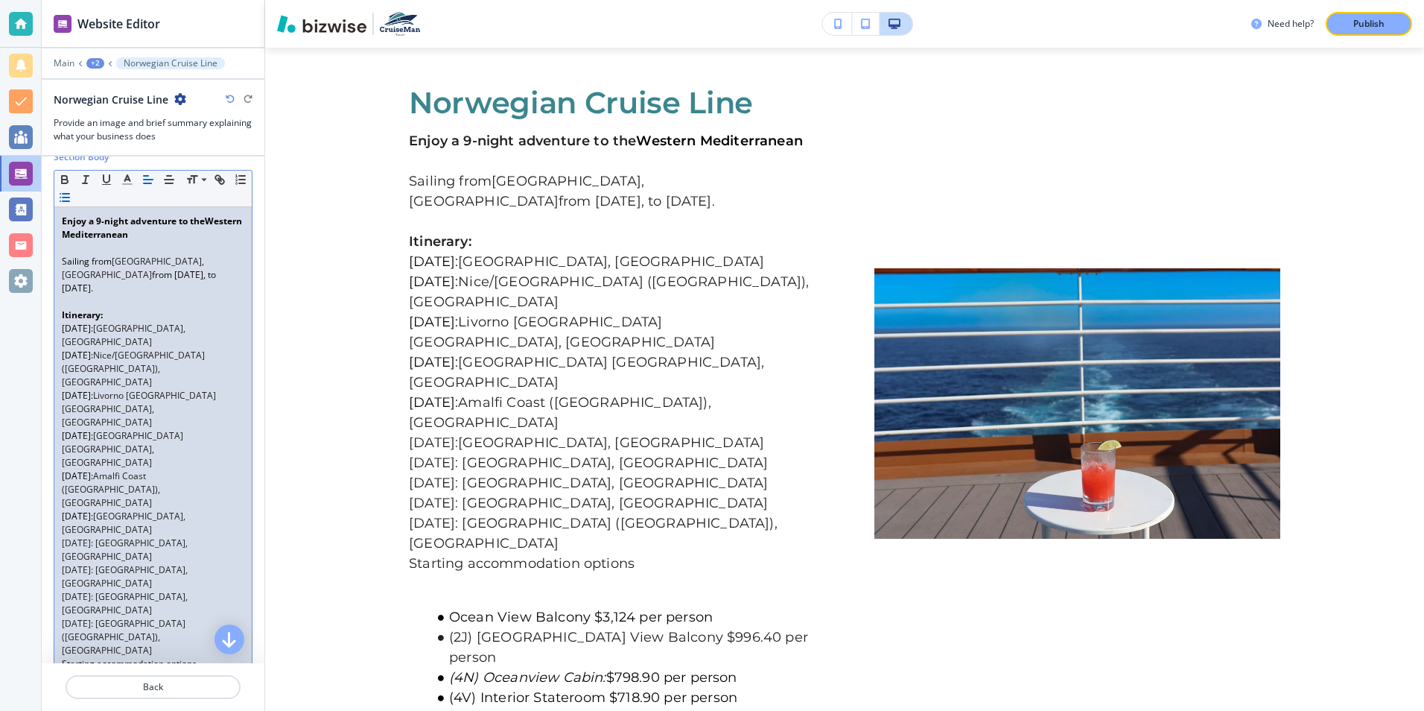
click at [237, 697] on li "(2J) [GEOGRAPHIC_DATA] View Balcony $996.40 per person" at bounding box center [159, 703] width 169 height 13
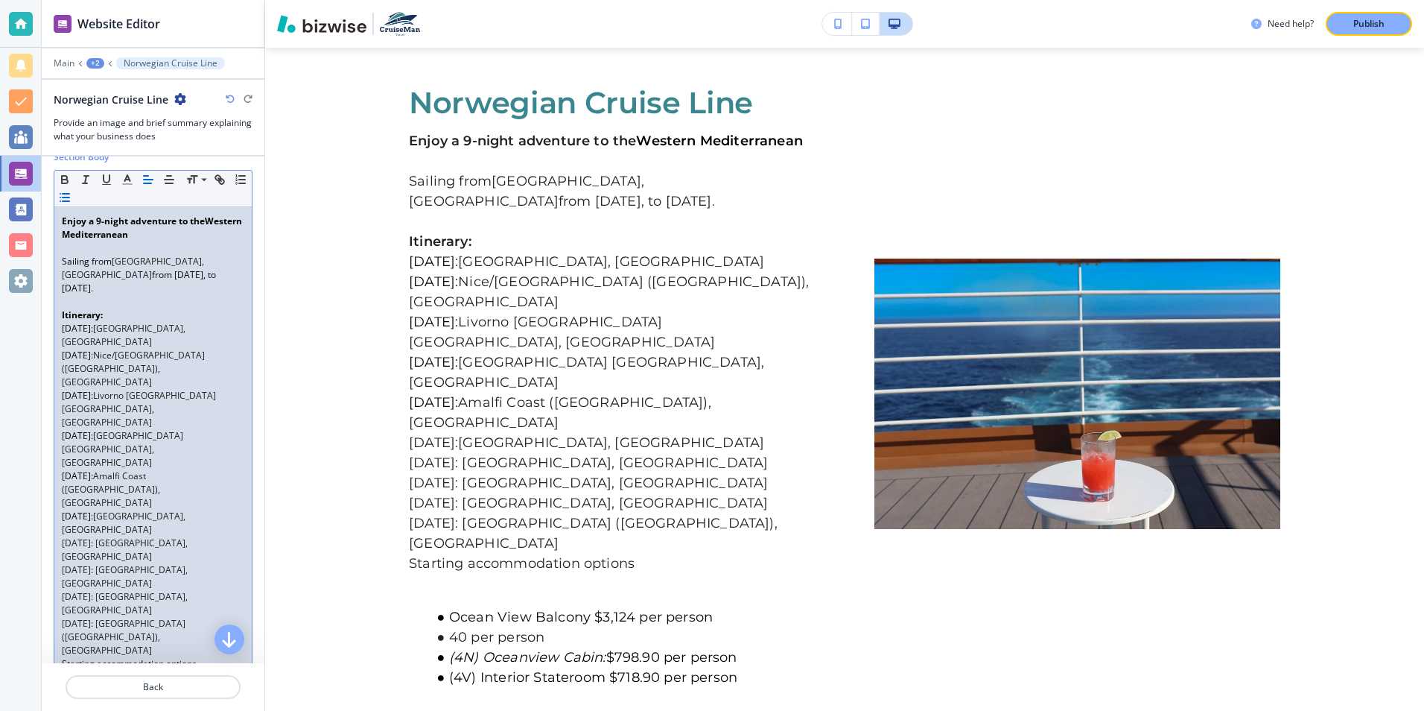
click at [157, 697] on li "40 per person" at bounding box center [159, 703] width 169 height 13
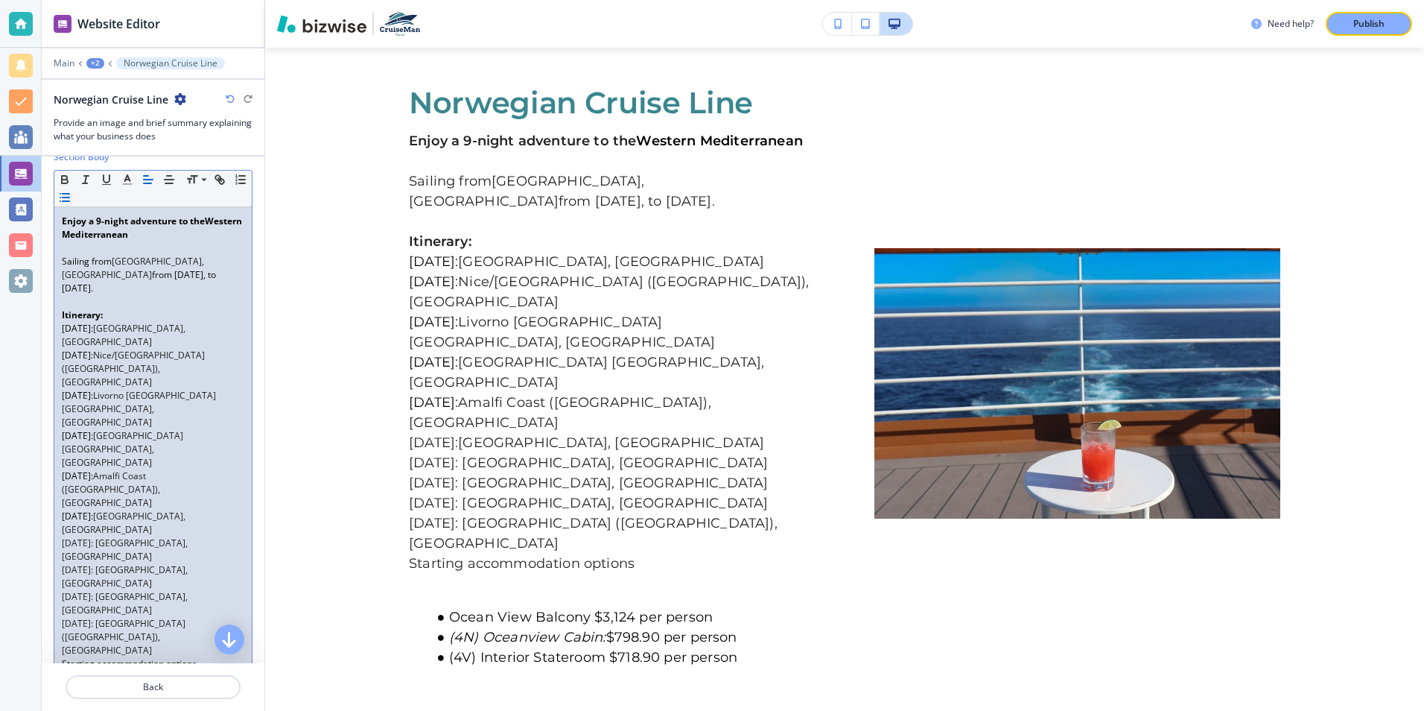
click at [217, 697] on span "$798.90 per person" at bounding box center [223, 703] width 81 height 13
click at [238, 505] on div "Enjoy a 9-night adventure to the Western Mediterranean Sailing from [GEOGRAPHIC…" at bounding box center [152, 469] width 197 height 524
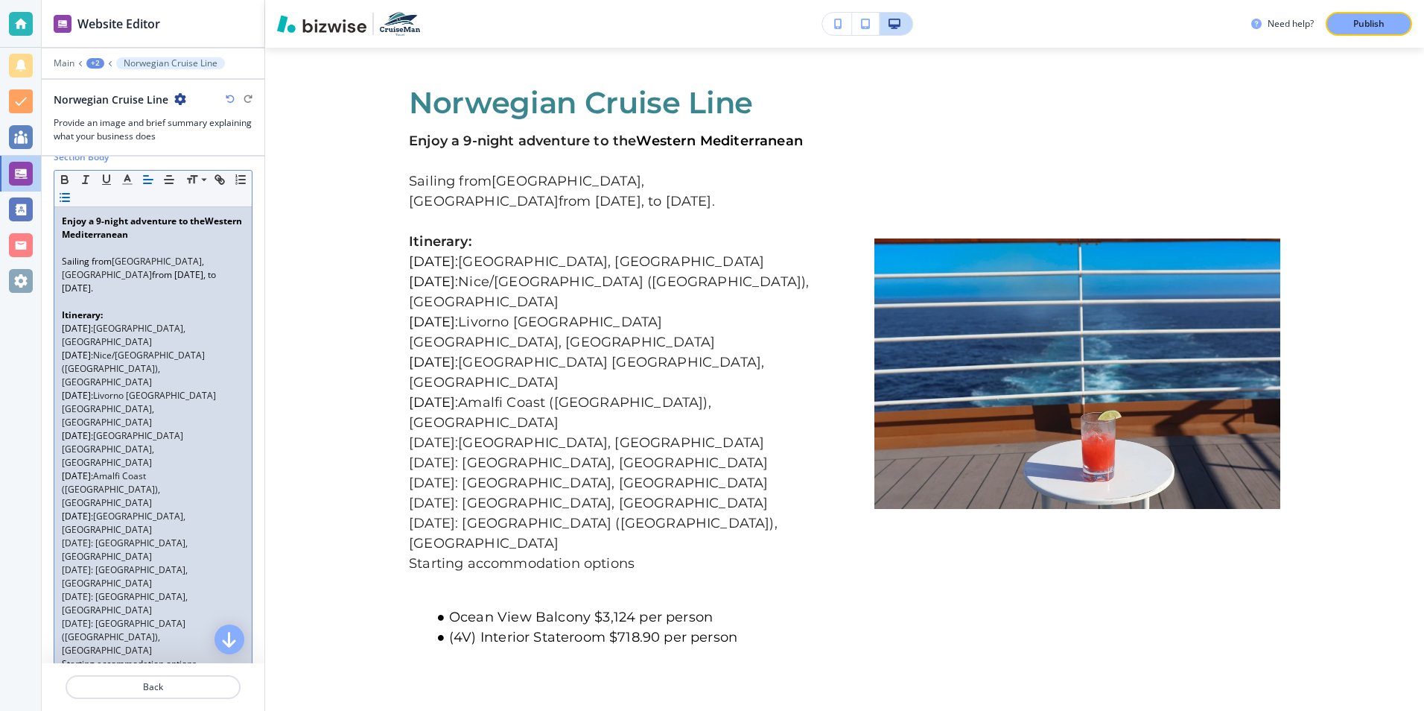
click at [218, 697] on span "(4V) Interior Stateroom $718.90 per person" at bounding box center [178, 703] width 179 height 13
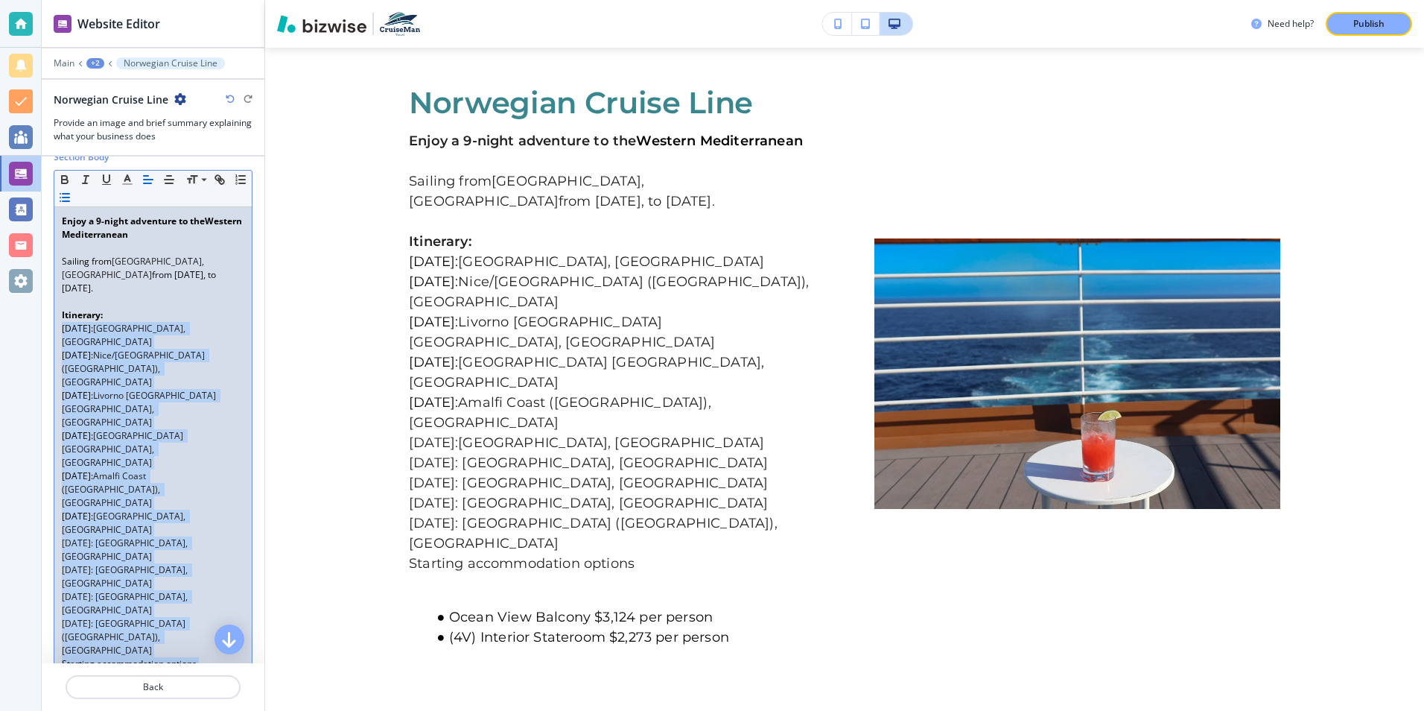
scroll to position [0, 22]
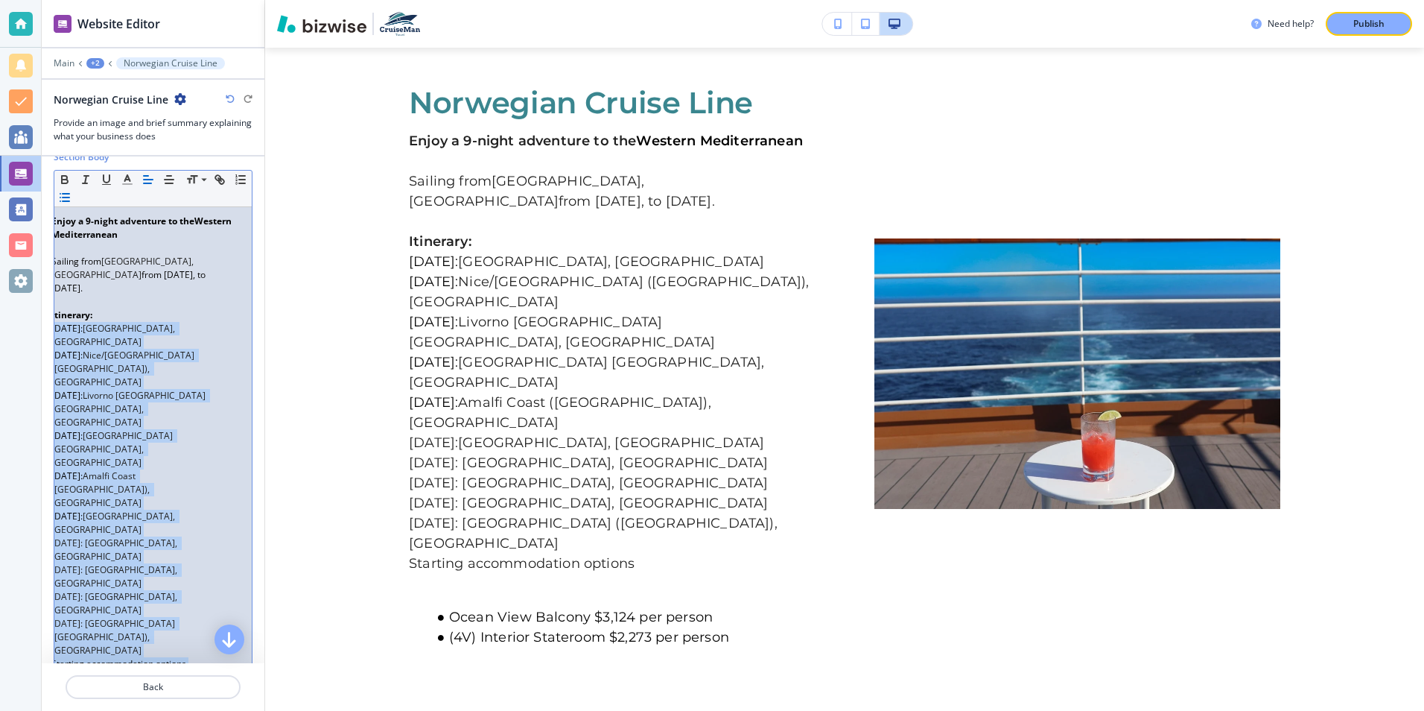
drag, startPoint x: 61, startPoint y: 311, endPoint x: 248, endPoint y: 514, distance: 275.7
click at [248, 514] on div "Section Body Small Normal Large Huge Enjoy a 9-night adventure to the Western M…" at bounding box center [153, 440] width 223 height 580
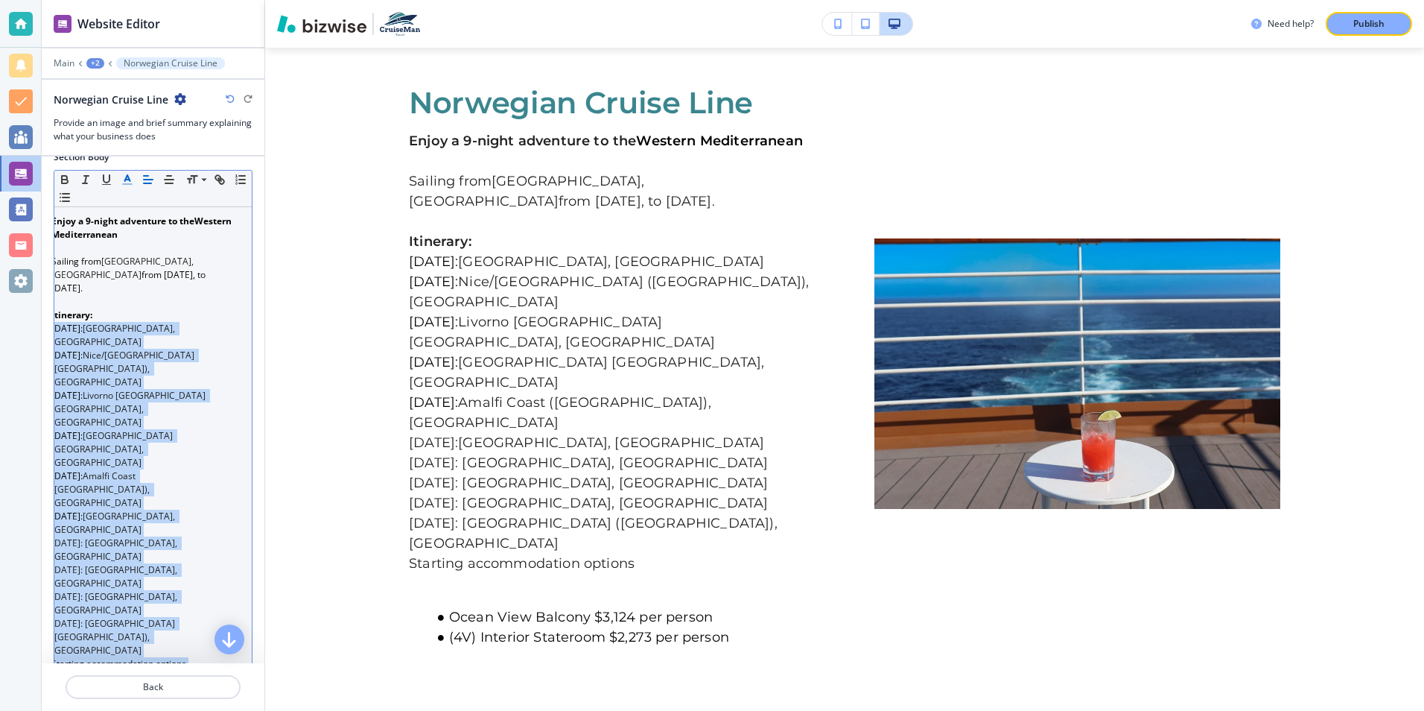
click at [126, 177] on polyline "button" at bounding box center [127, 178] width 5 height 6
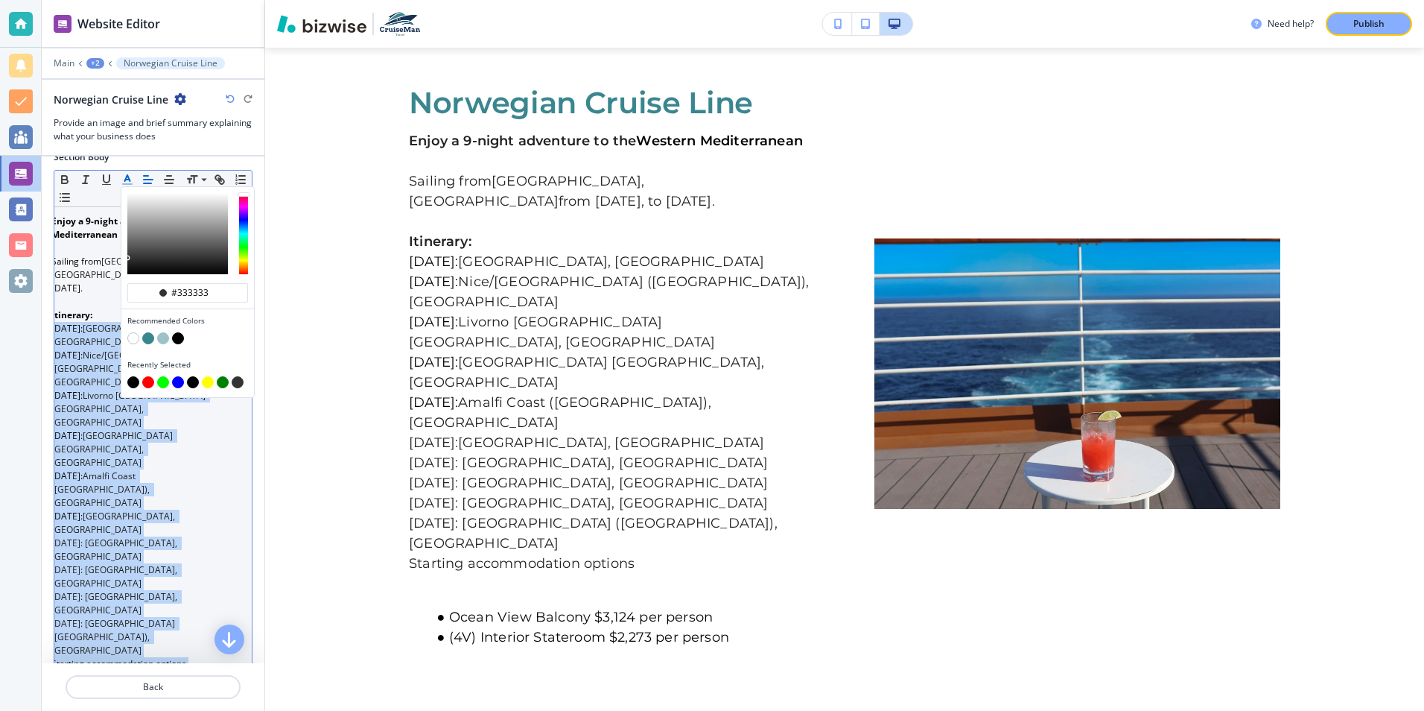
click at [180, 340] on button "button" at bounding box center [178, 338] width 12 height 12
type input "#000000"
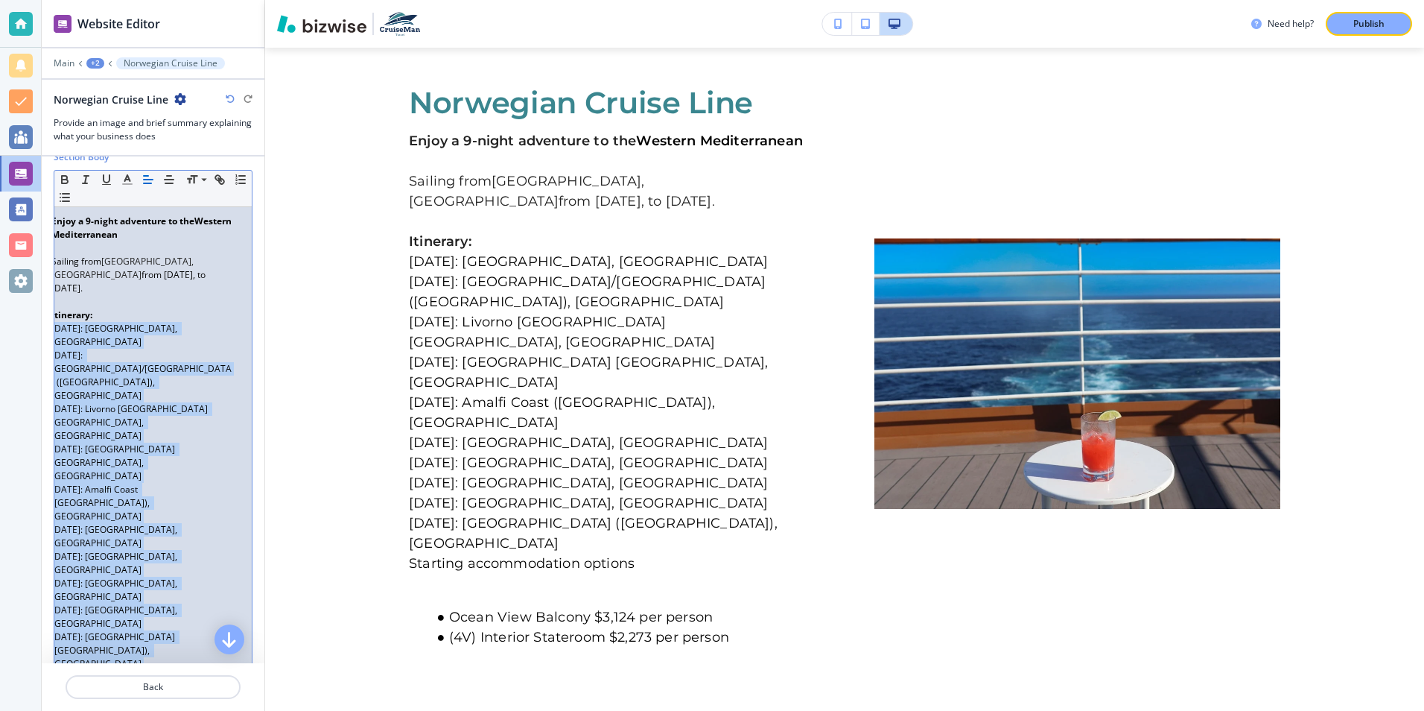
click at [206, 577] on p "[DATE]: [GEOGRAPHIC_DATA], [GEOGRAPHIC_DATA]" at bounding box center [142, 590] width 183 height 27
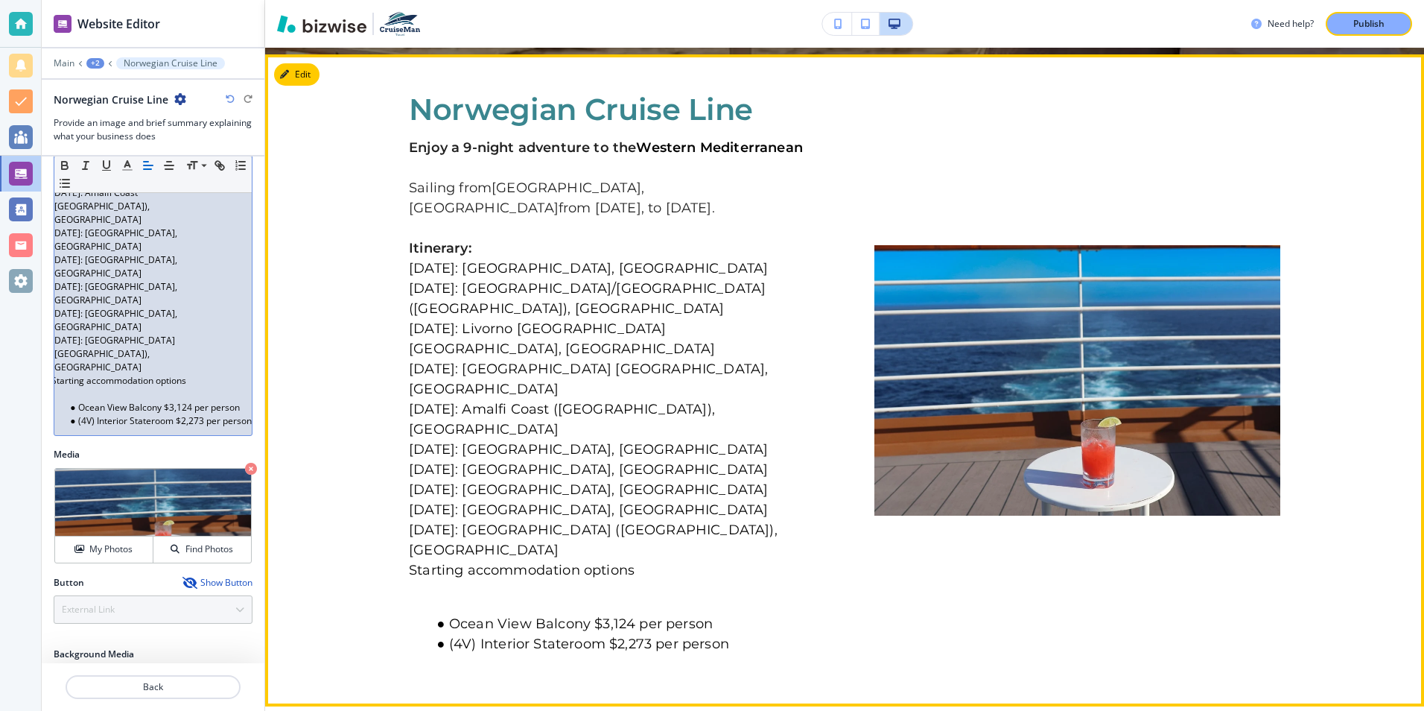
scroll to position [650, 0]
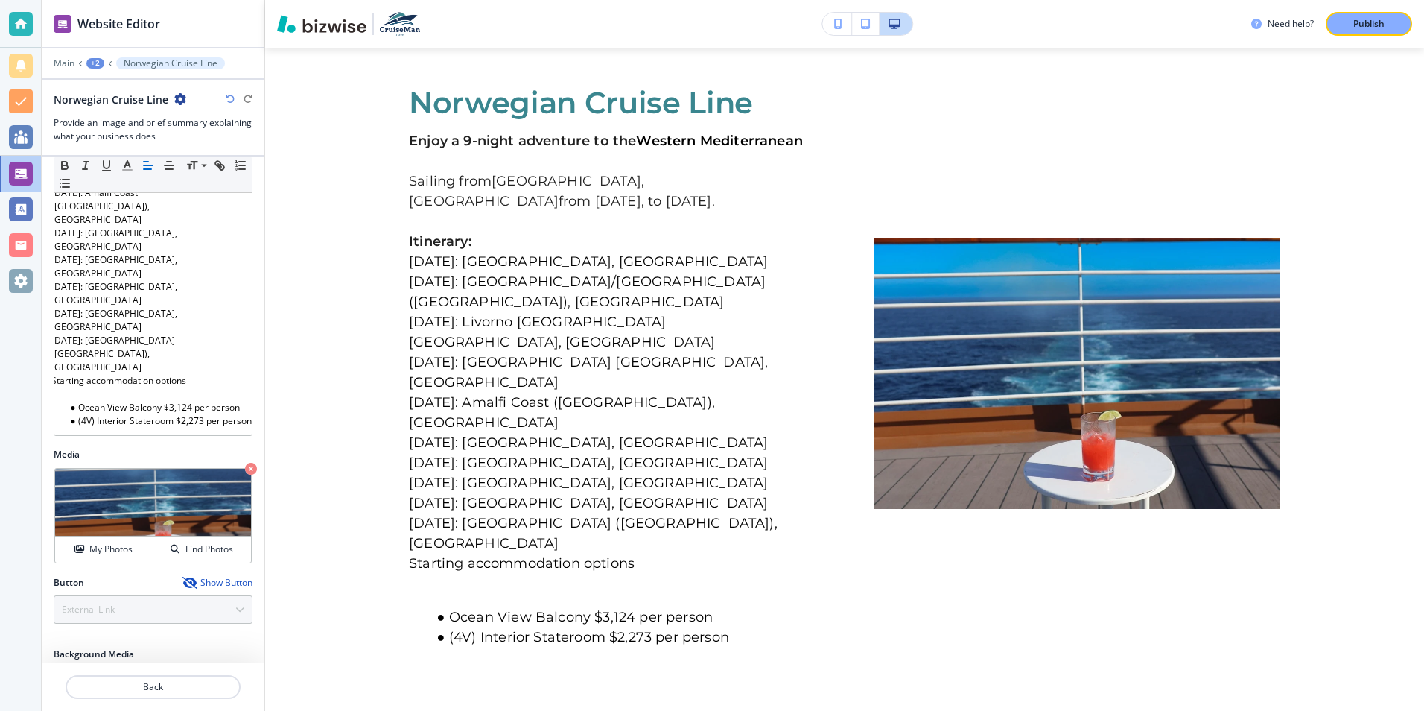
click at [153, 576] on div "Button Show Button External Link Telephone External Link Social Media Email Fil…" at bounding box center [153, 600] width 199 height 48
click at [137, 576] on div "Button Show Button External Link Telephone External Link Social Media Email Fil…" at bounding box center [153, 600] width 199 height 48
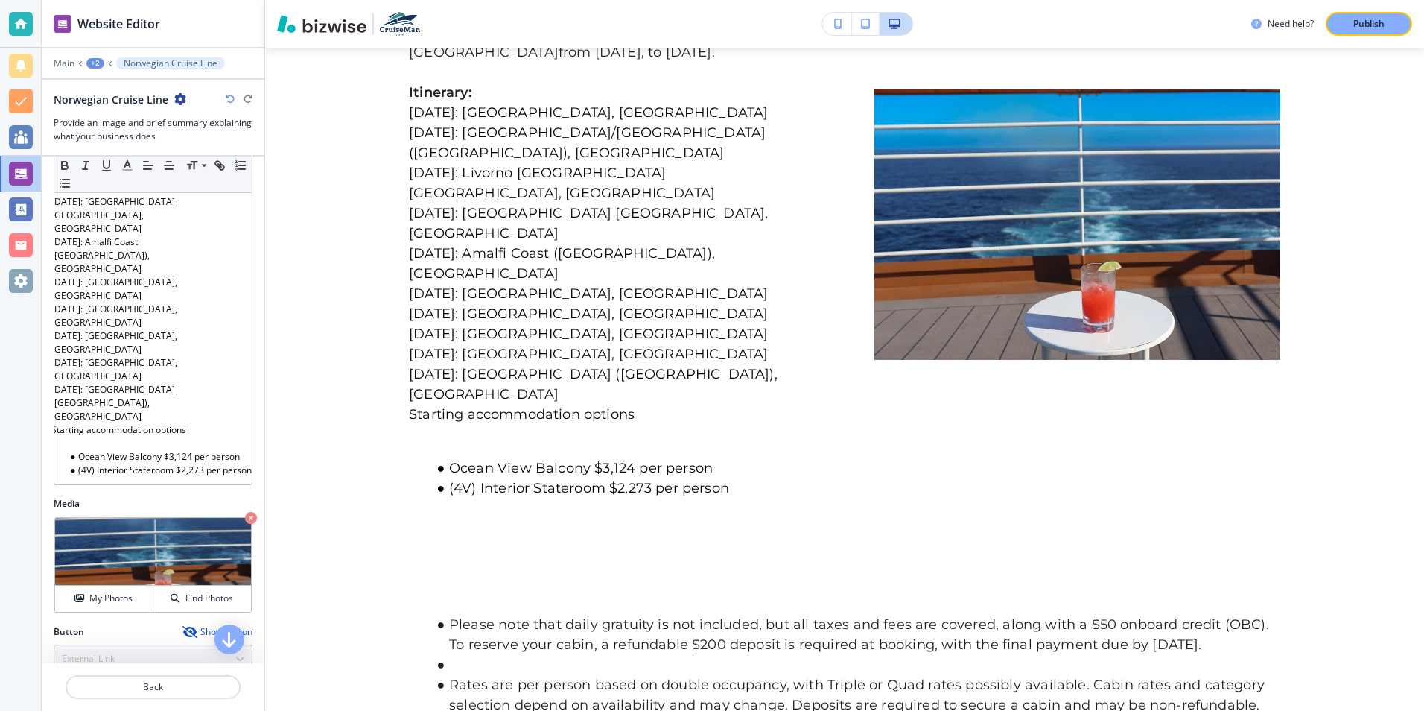
scroll to position [445, 0]
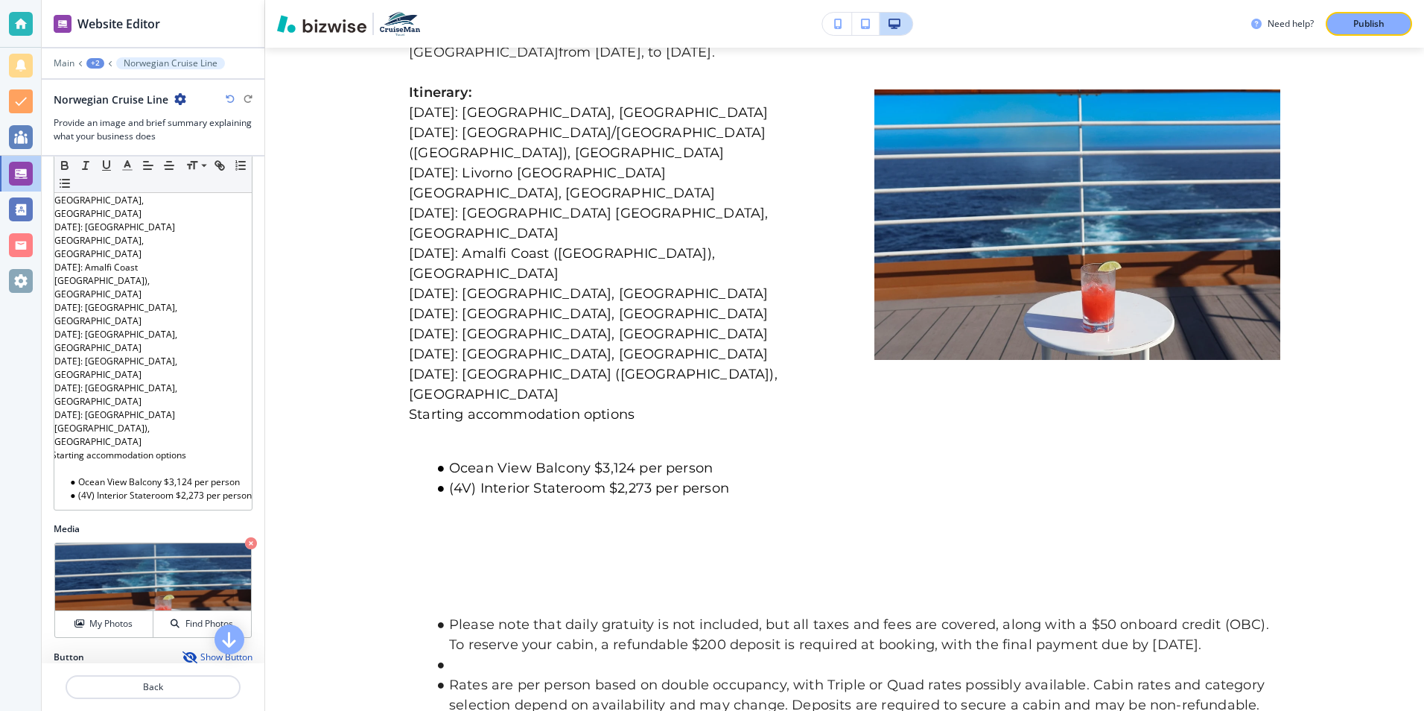
click at [158, 650] on div "Button Show Button External Link Telephone External Link Social Media Email Fil…" at bounding box center [153, 674] width 199 height 48
click at [209, 651] on div "Show Button" at bounding box center [218, 657] width 70 height 12
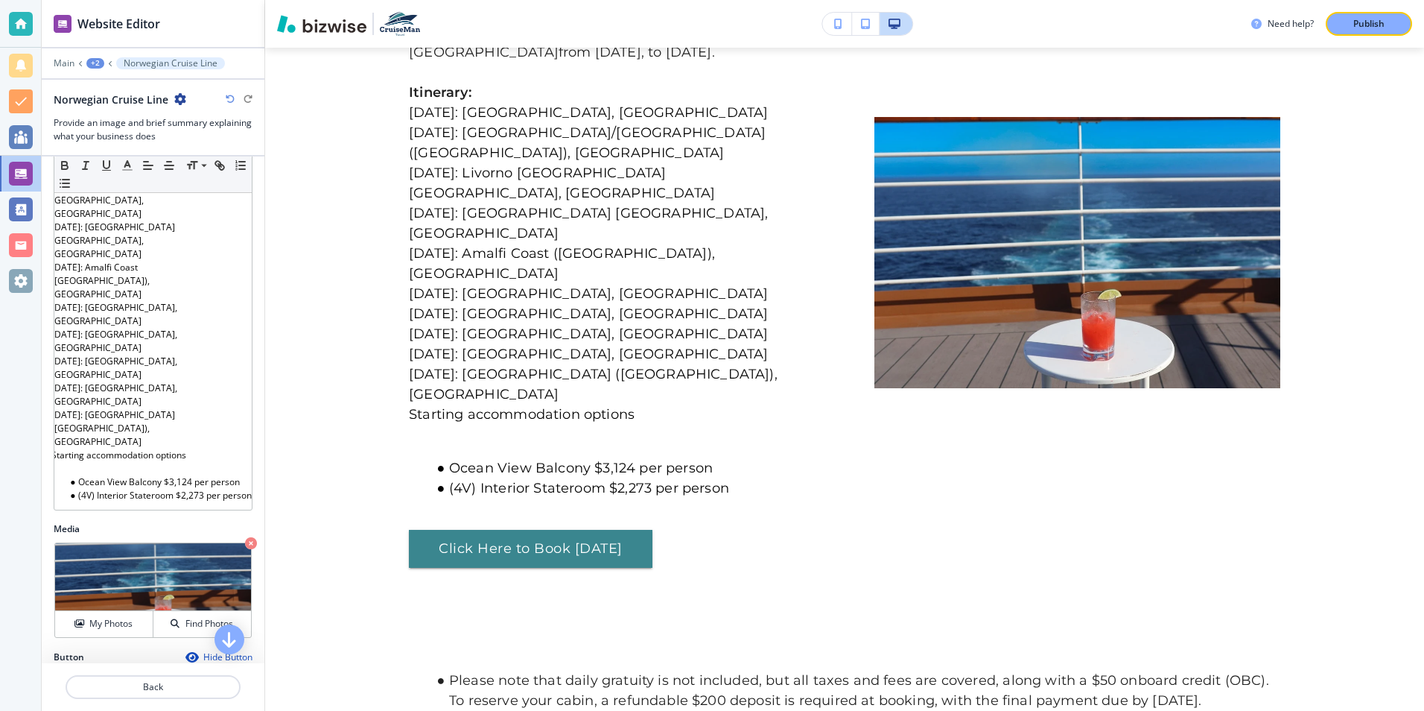
type input "w"
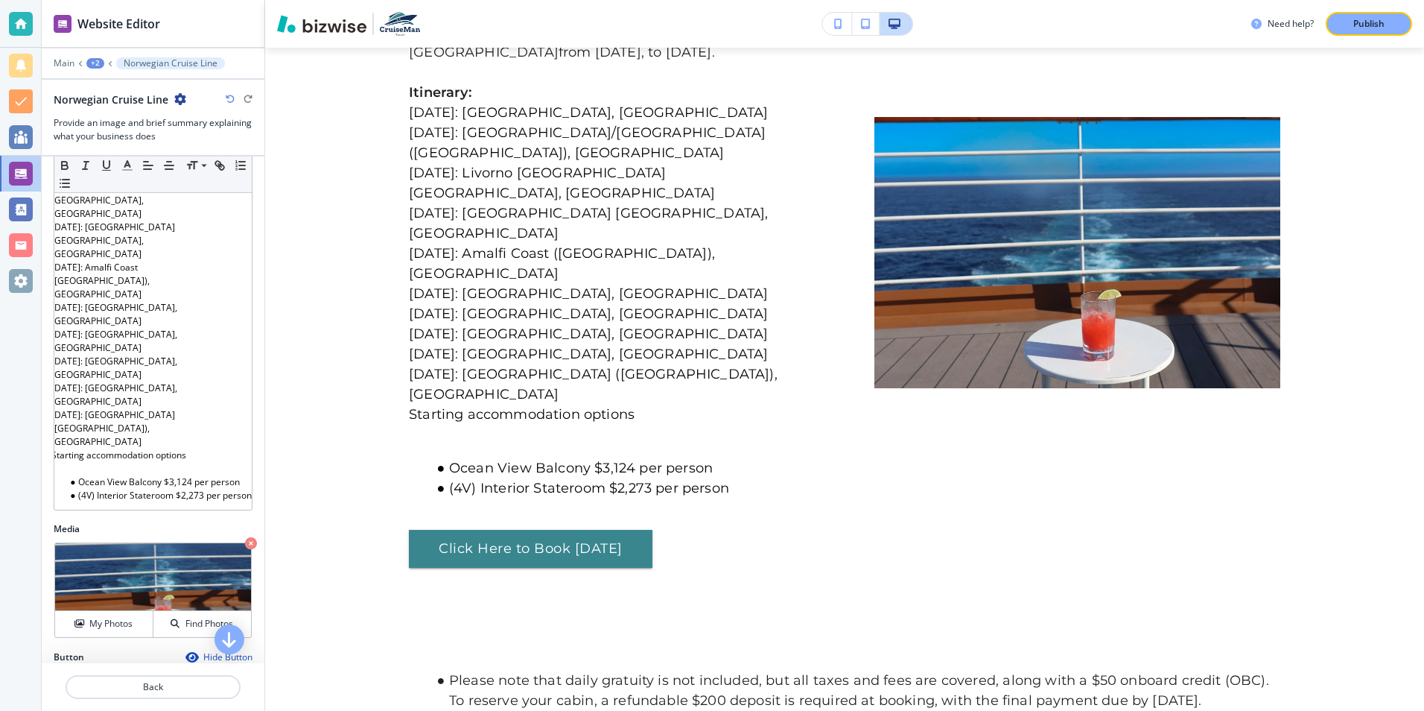
paste input "[URL][DOMAIN_NAME]"
type input "[URL][DOMAIN_NAME]"
click at [115, 670] on div "External Link Telephone External Link Social Media Email File Sharing Internal …" at bounding box center [153, 684] width 199 height 28
click at [104, 677] on h4 "External Link" at bounding box center [88, 683] width 53 height 13
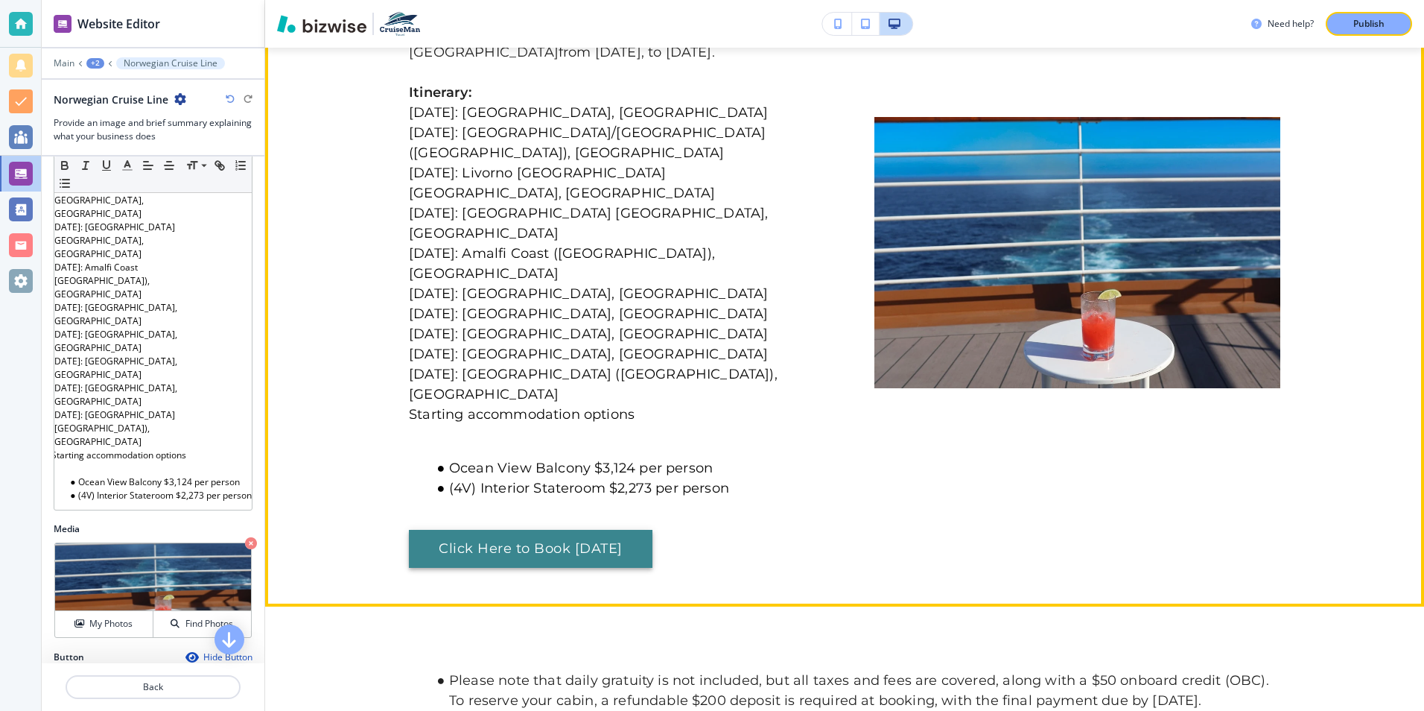
click at [483, 530] on link "Click Here to Book [DATE]" at bounding box center [531, 549] width 244 height 39
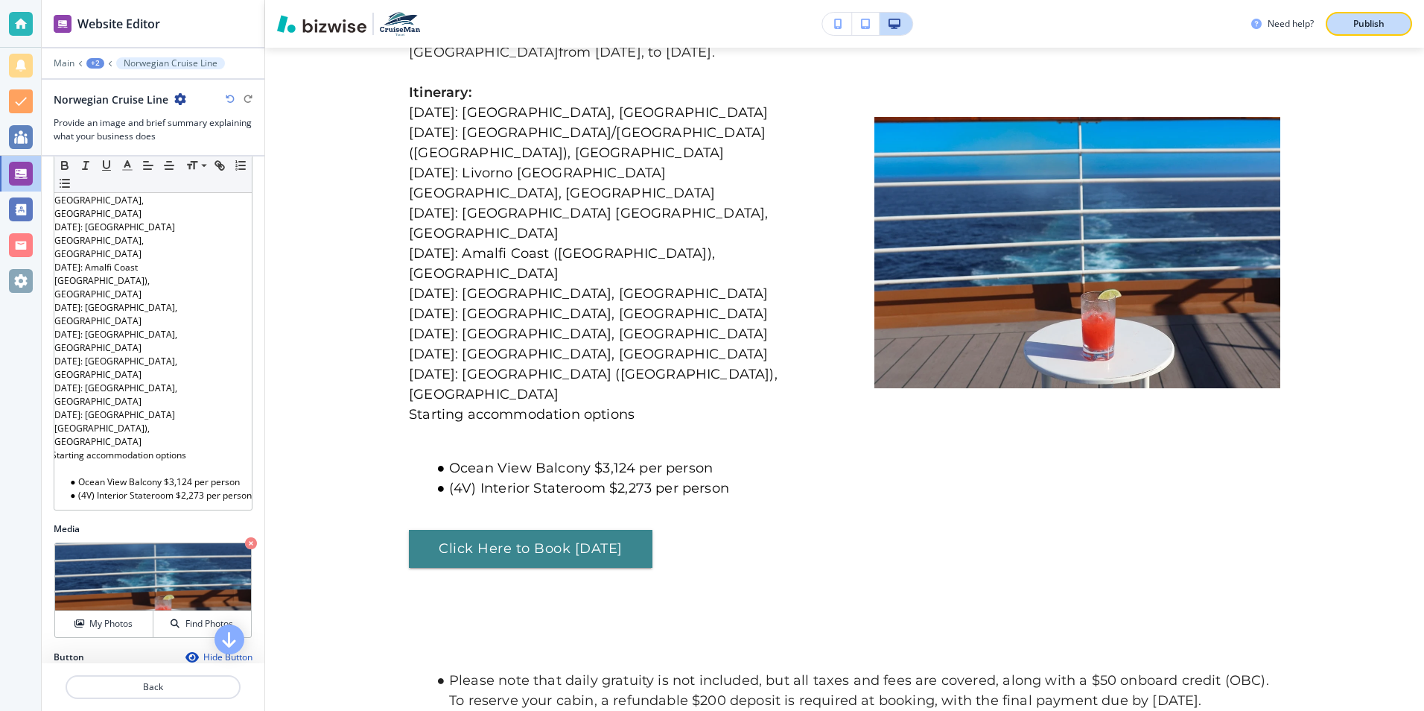
click at [1359, 22] on p "Publish" at bounding box center [1369, 23] width 31 height 13
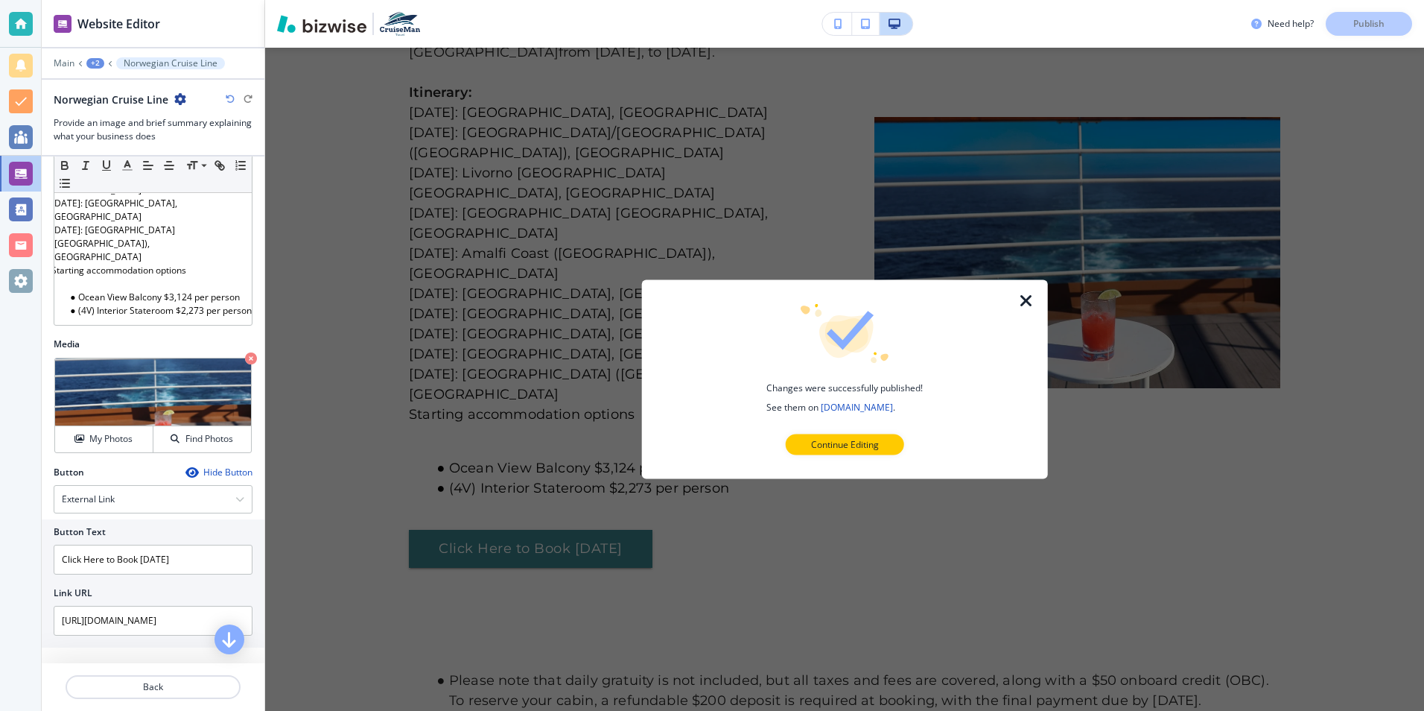
scroll to position [648, 0]
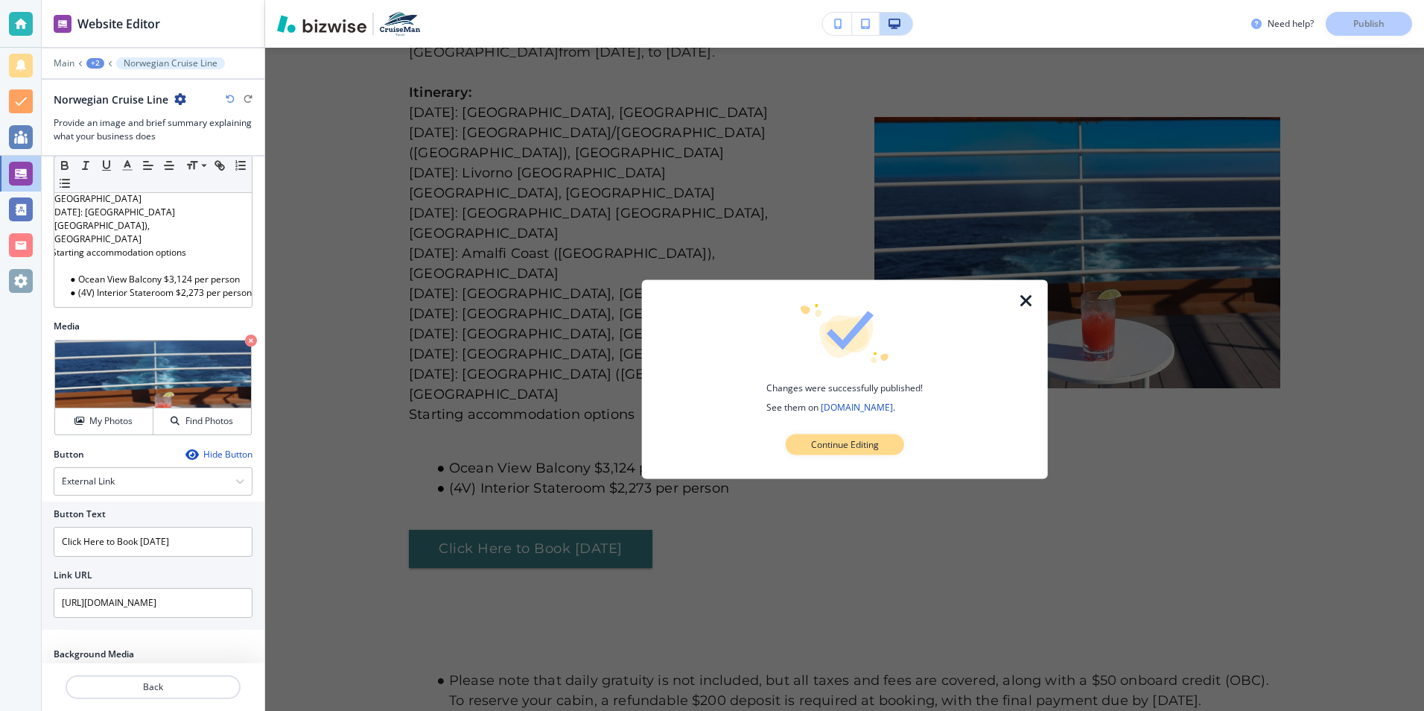
click at [837, 436] on button "Continue Editing" at bounding box center [845, 444] width 118 height 21
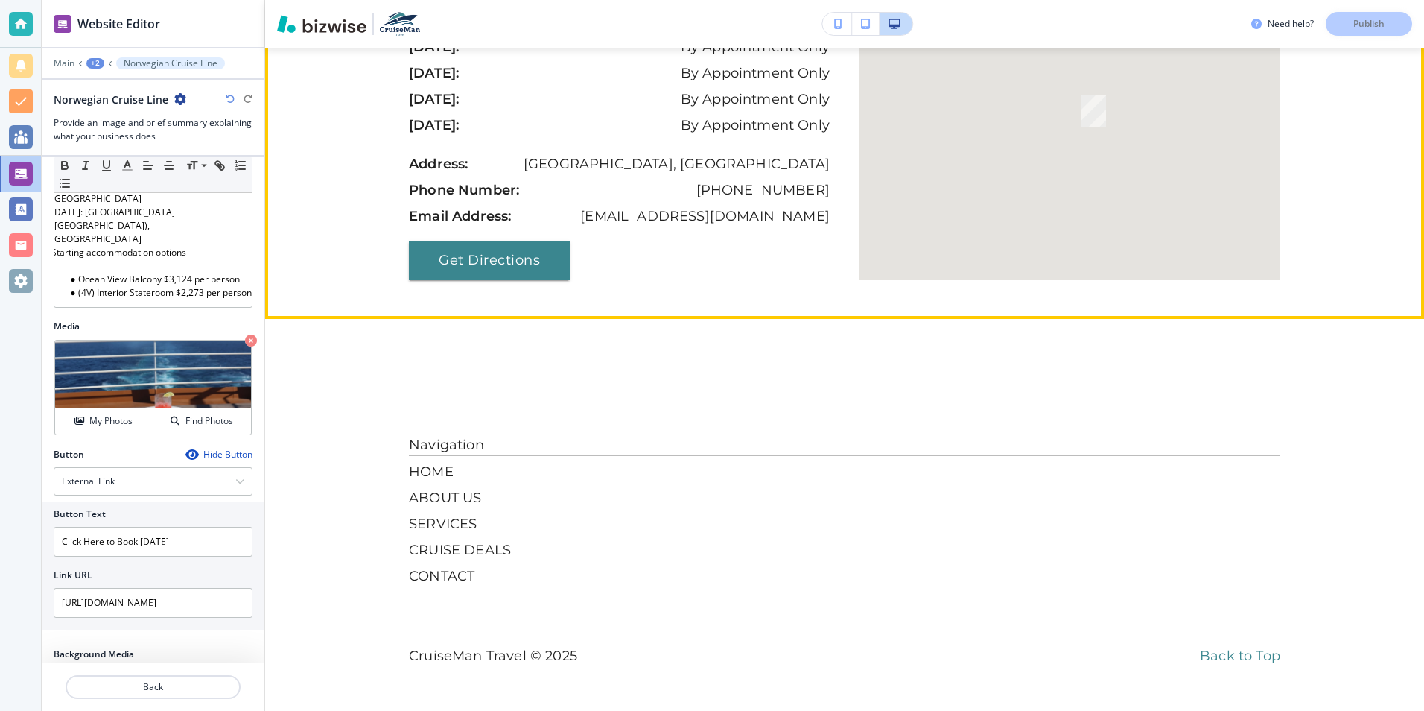
scroll to position [11755, 0]
